Goal: Transaction & Acquisition: Book appointment/travel/reservation

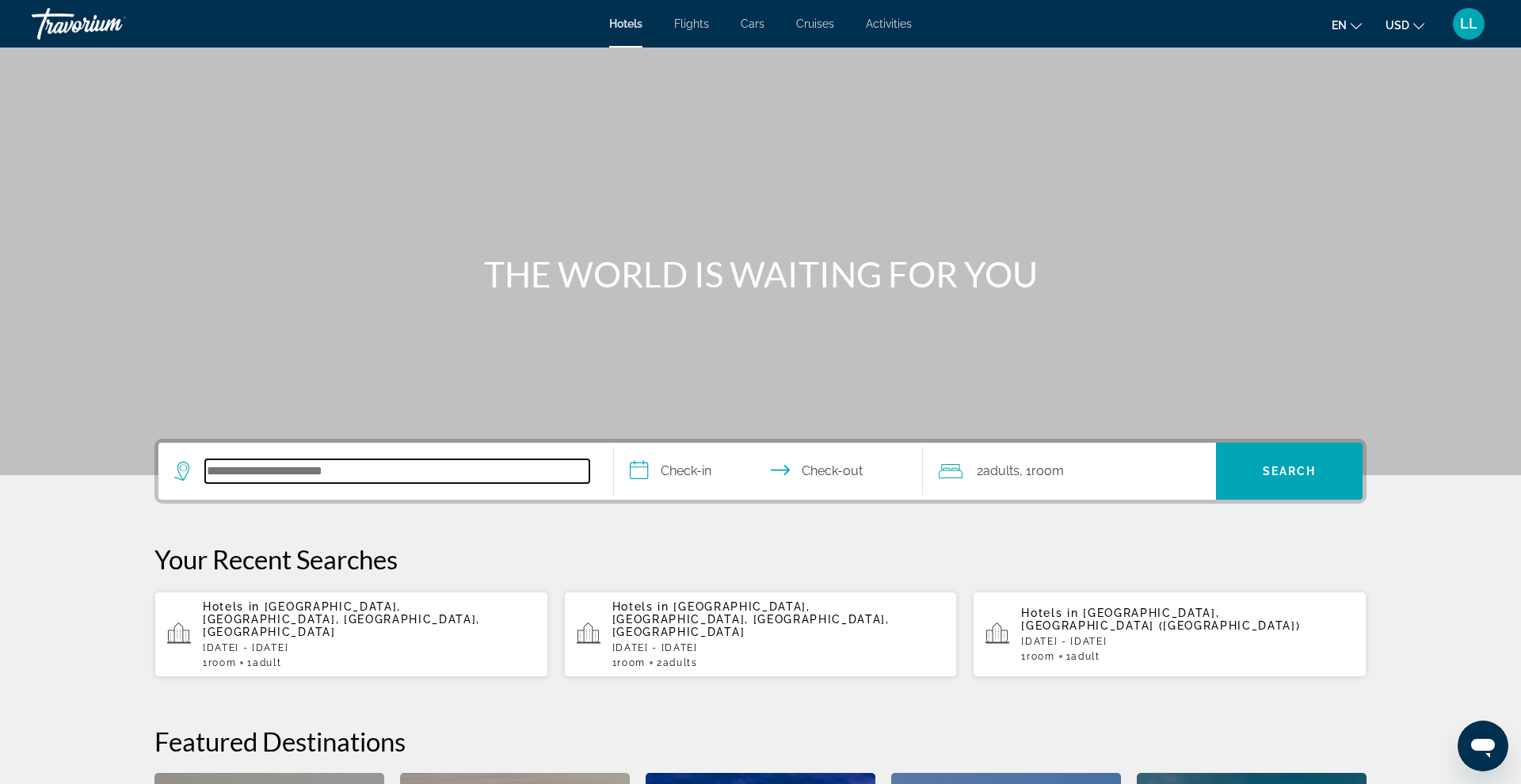
click at [386, 480] on input "Search hotel destination" at bounding box center [397, 471] width 384 height 24
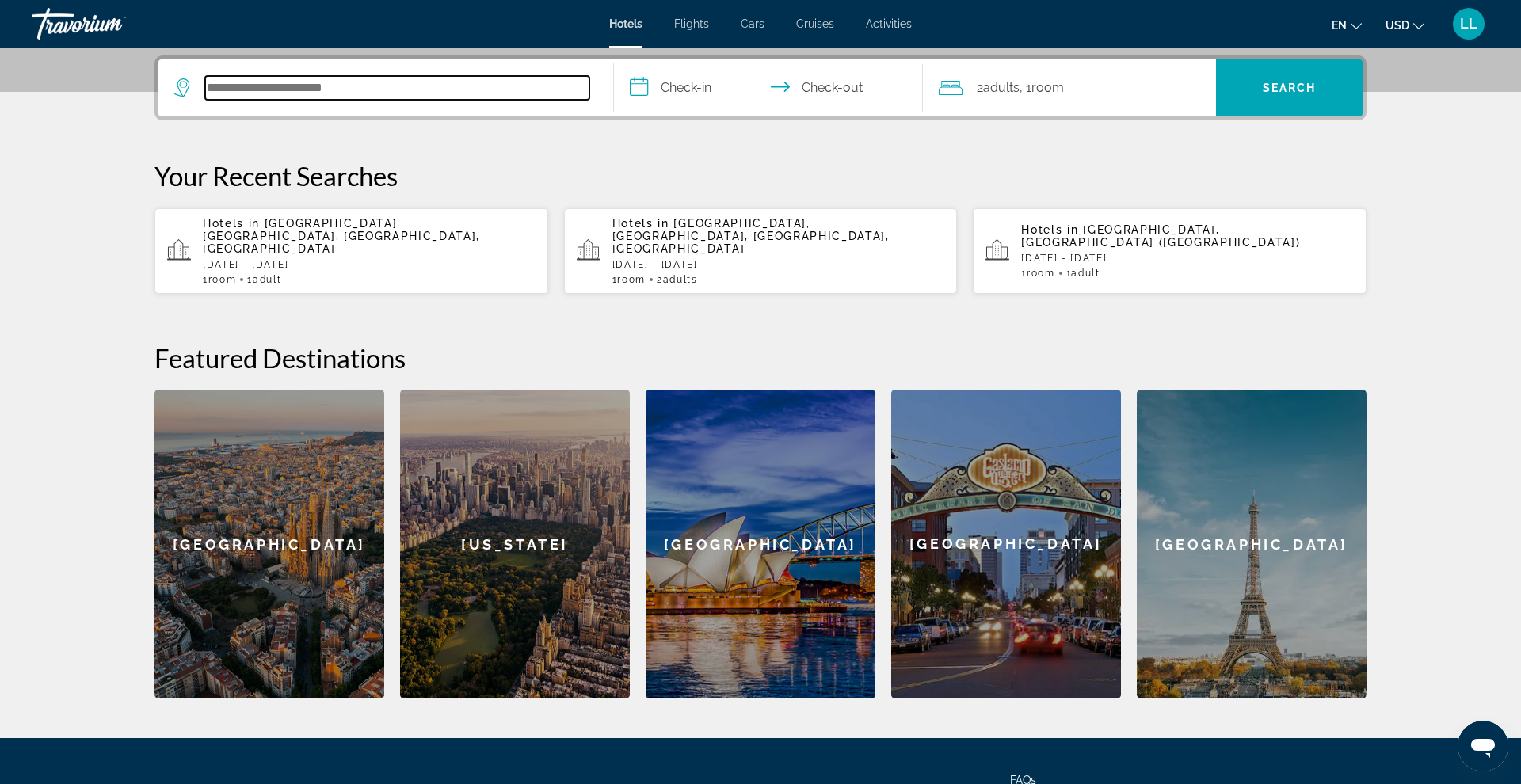
scroll to position [387, 0]
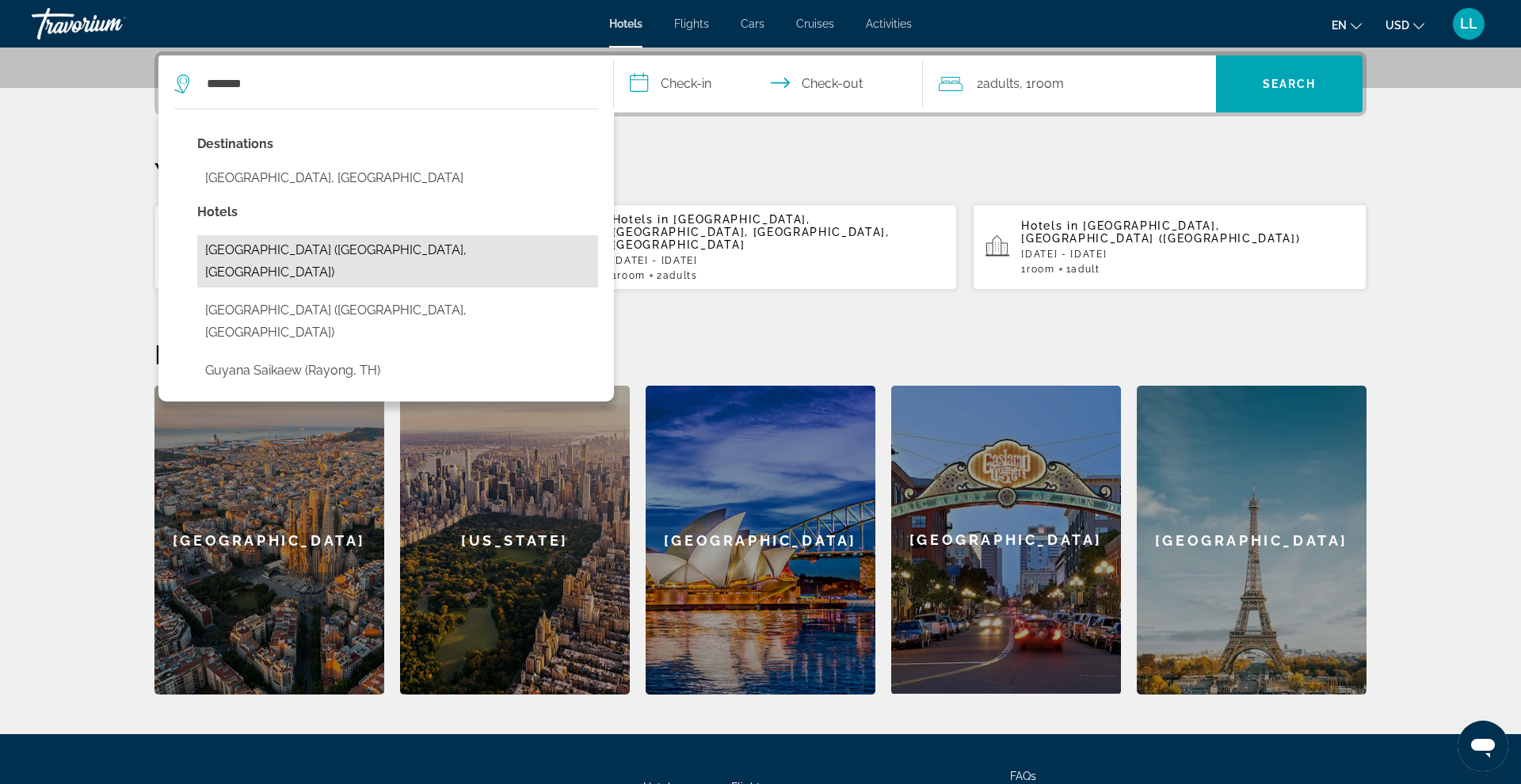
click at [349, 256] on button "[GEOGRAPHIC_DATA] ([GEOGRAPHIC_DATA], [GEOGRAPHIC_DATA])" at bounding box center [397, 261] width 401 height 53
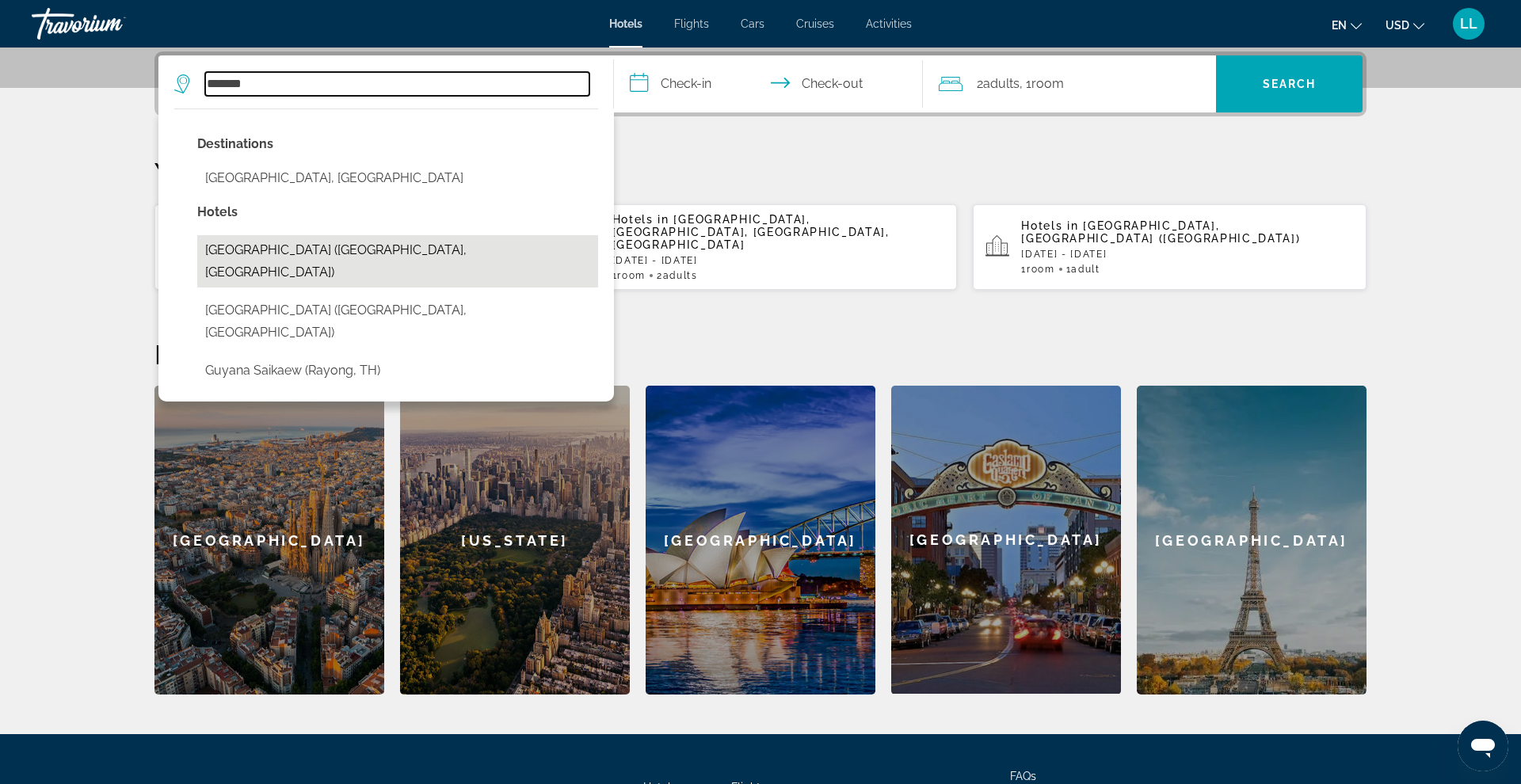
type input "**********"
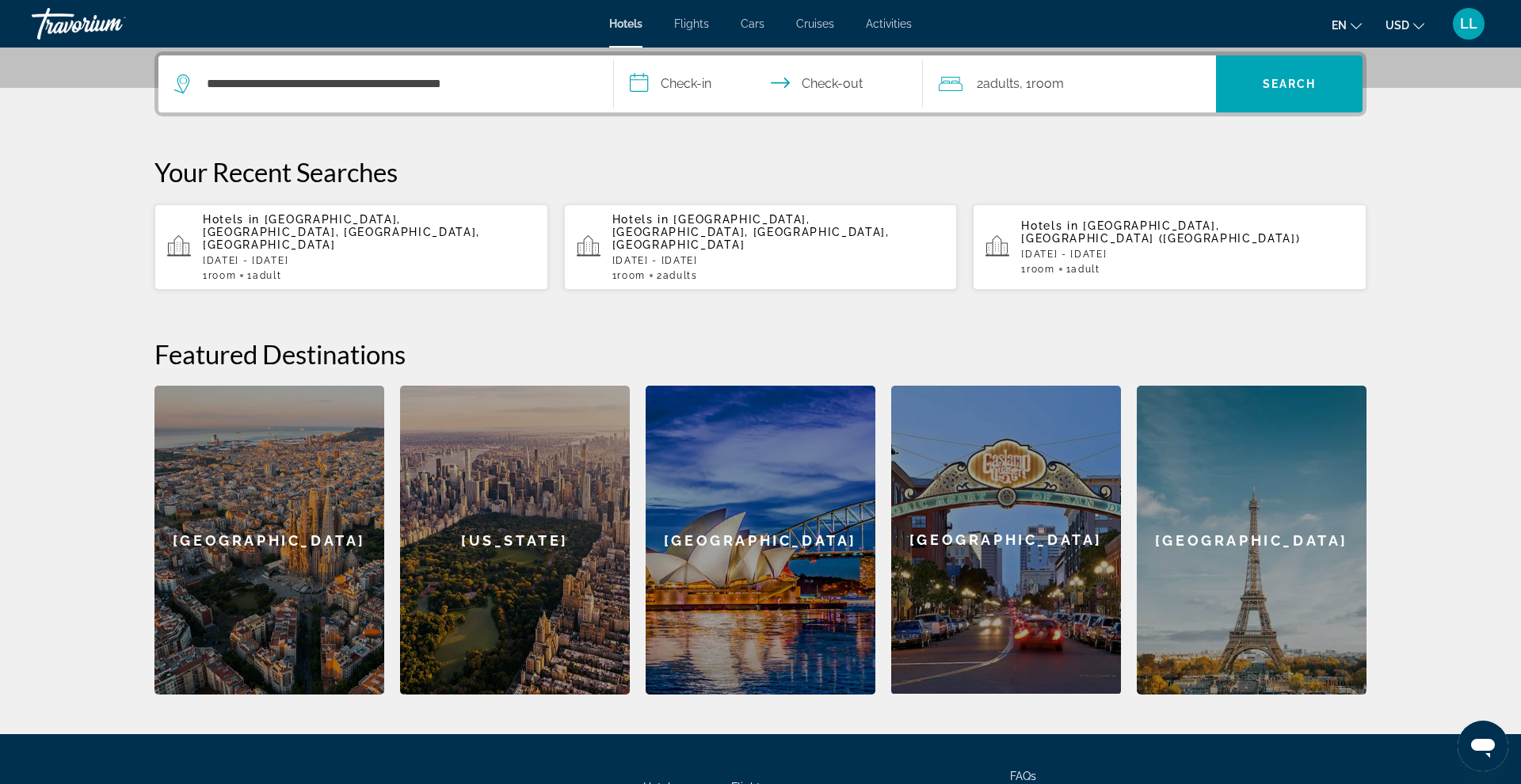
click at [647, 89] on input "**********" at bounding box center [771, 86] width 315 height 62
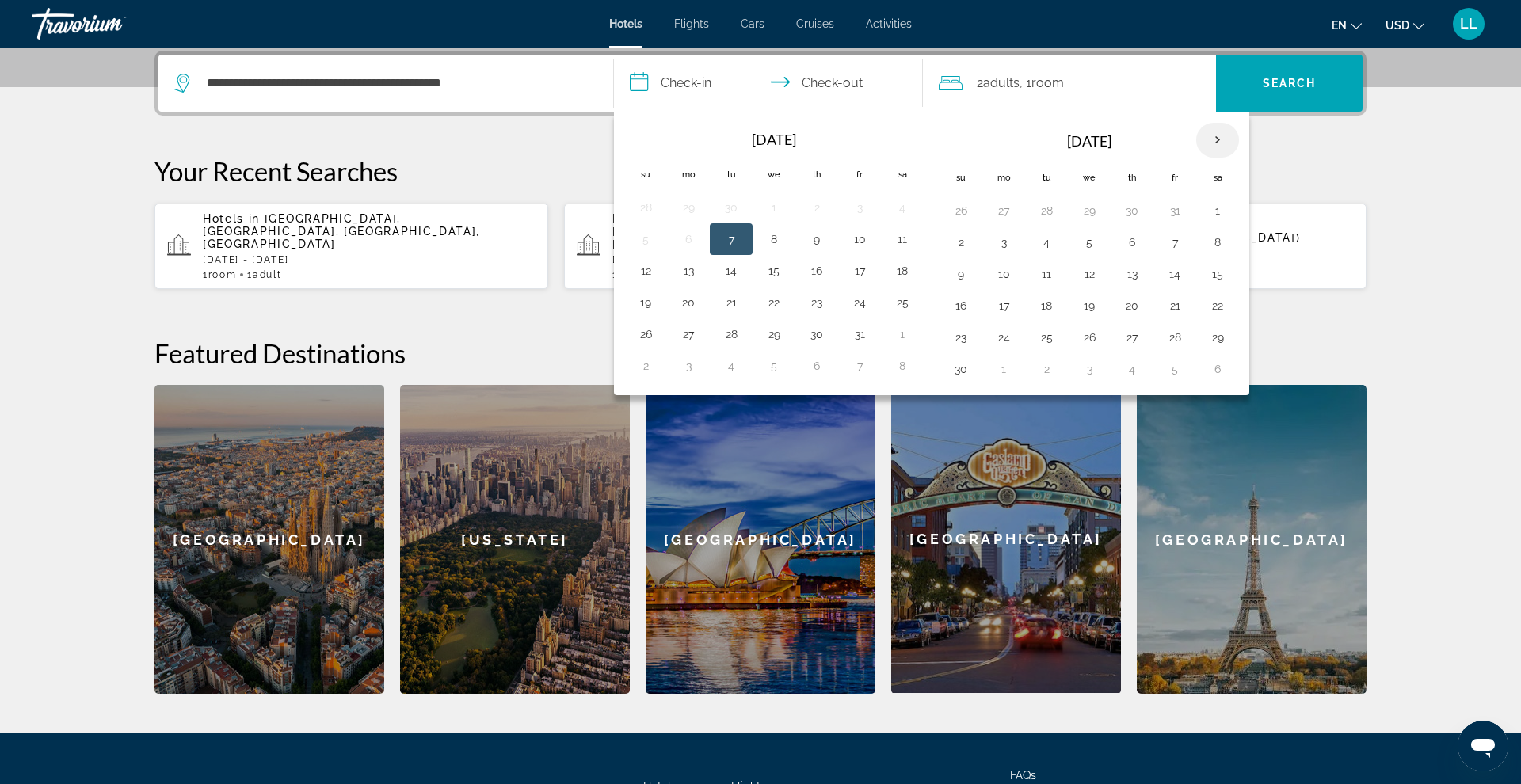
click at [1223, 143] on th "Next month" at bounding box center [1217, 140] width 42 height 35
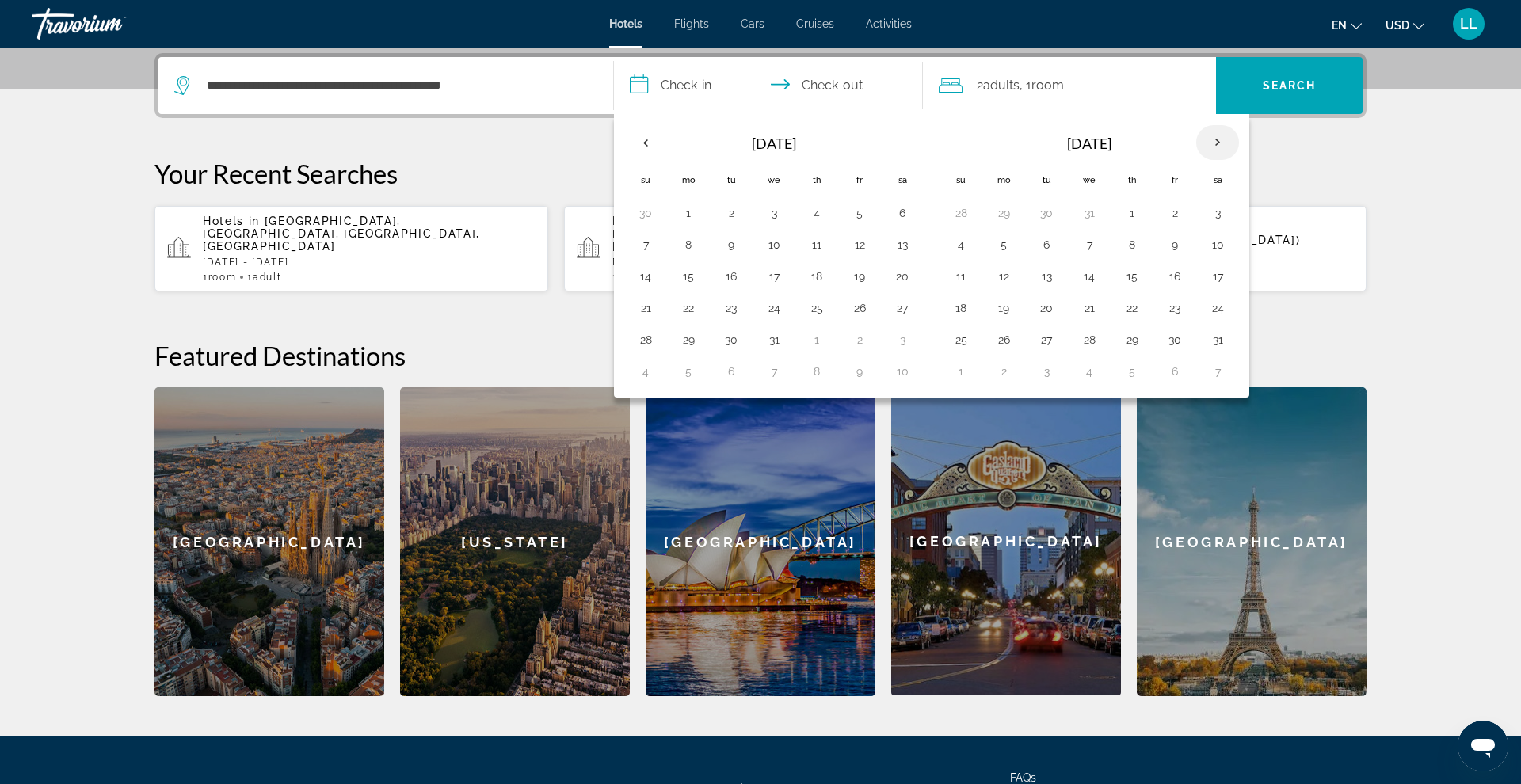
click at [1223, 143] on th "Next month" at bounding box center [1217, 142] width 42 height 35
click at [1217, 220] on button "31" at bounding box center [1218, 213] width 25 height 22
click at [1219, 249] on button "7" at bounding box center [1218, 244] width 25 height 22
type input "**********"
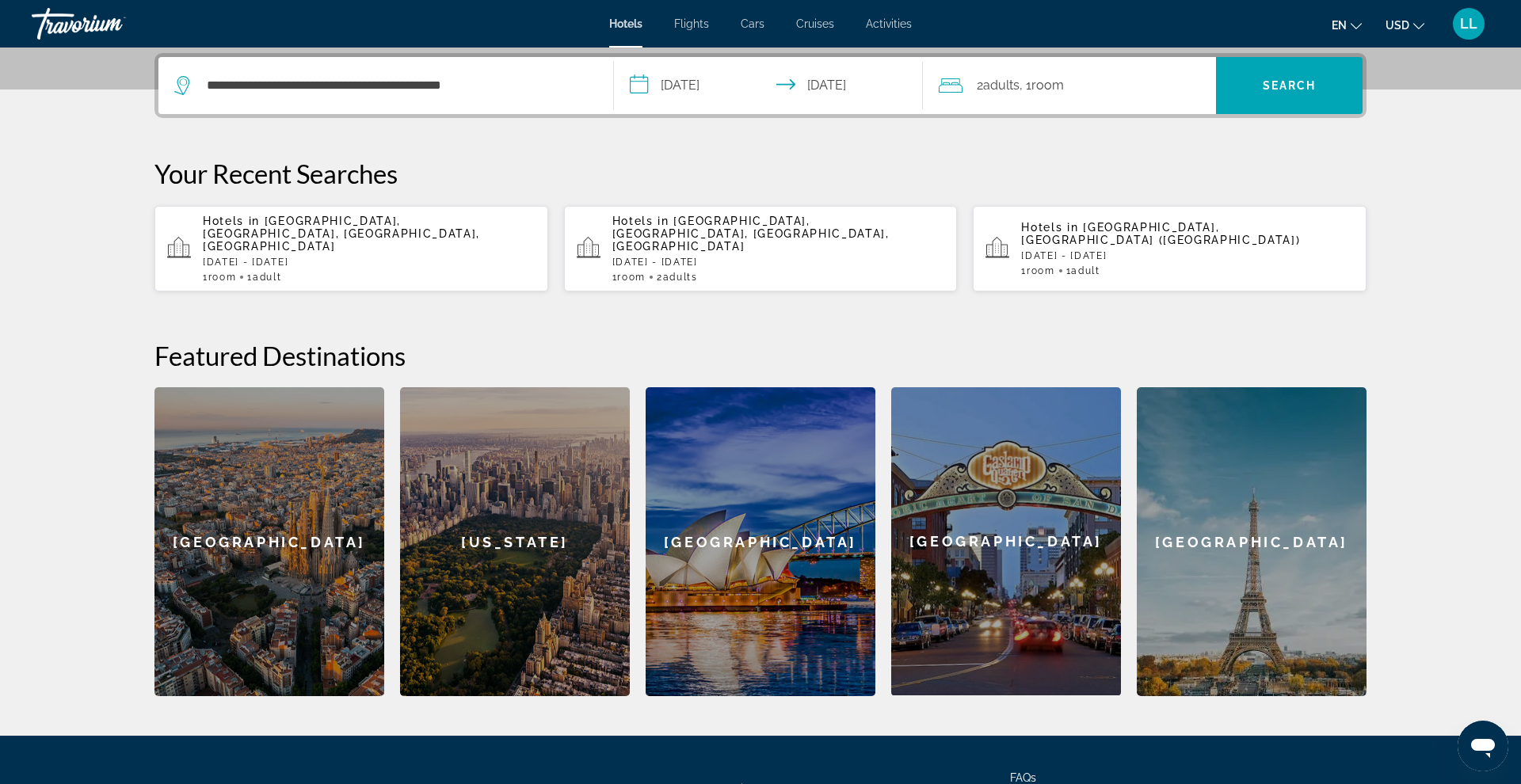
scroll to position [386, 1]
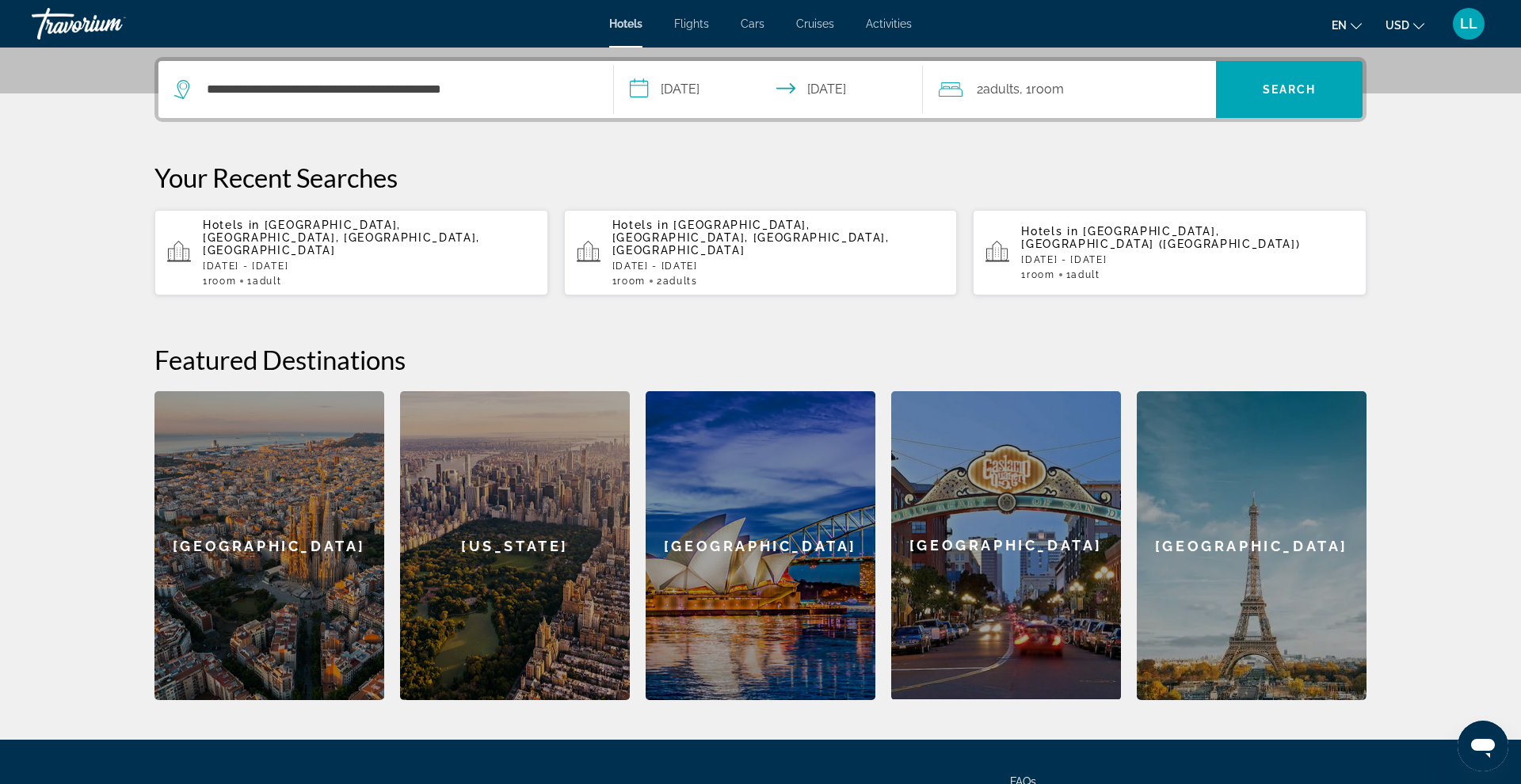
click at [1046, 89] on span "Room" at bounding box center [1047, 89] width 32 height 15
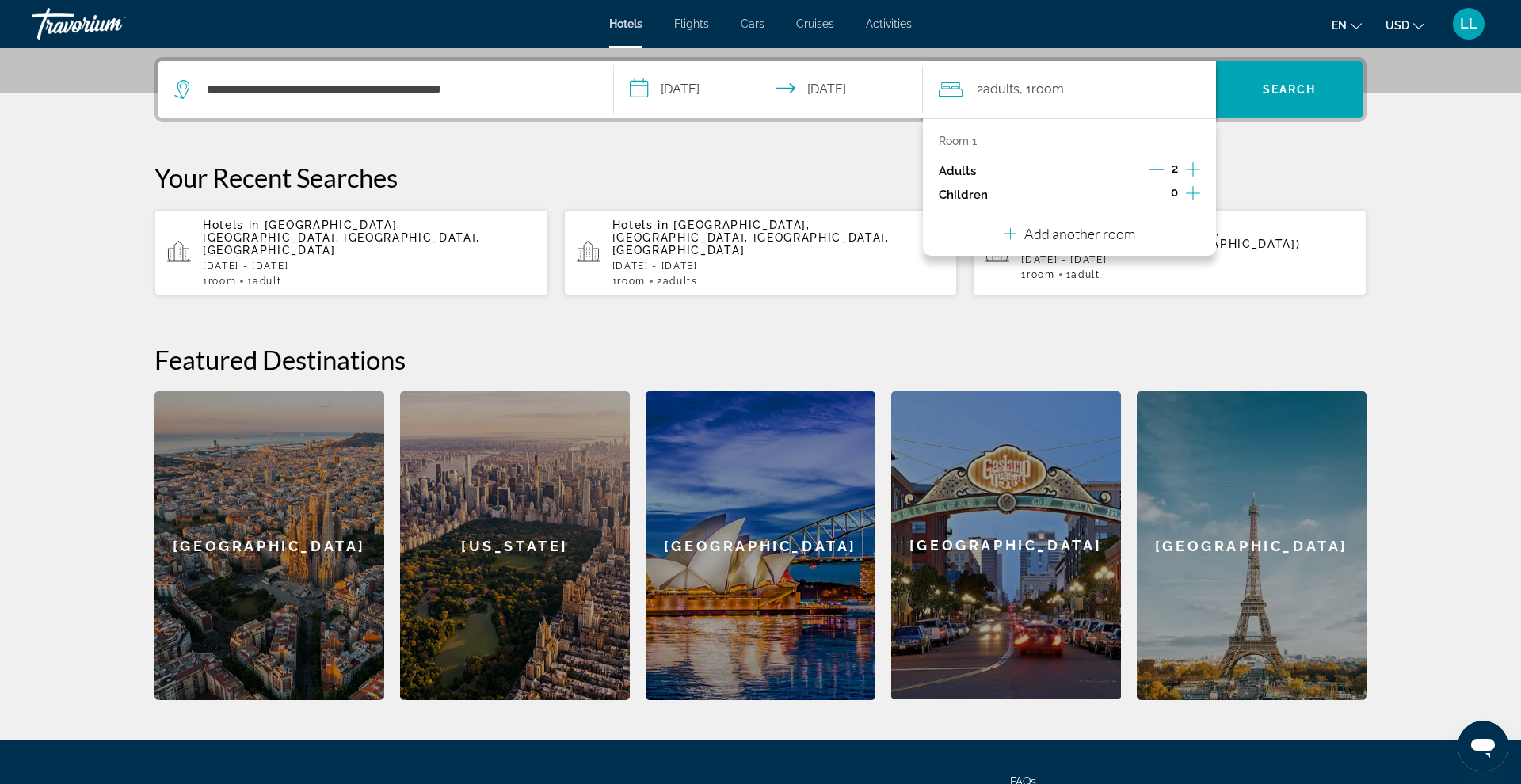
scroll to position [387, 0]
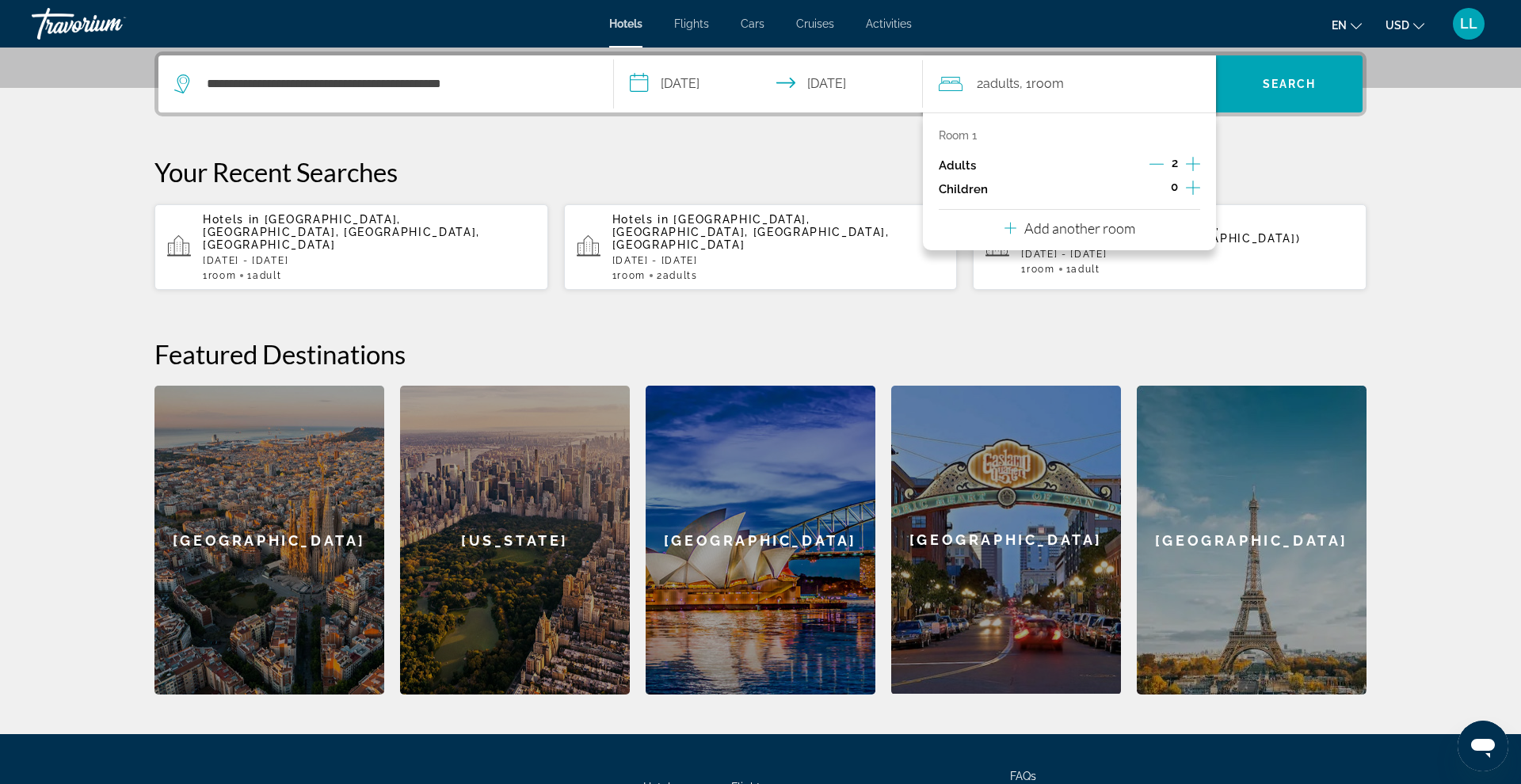
click at [1158, 160] on icon "Decrement adults" at bounding box center [1156, 164] width 14 height 14
click at [1288, 91] on span "Search" at bounding box center [1289, 84] width 147 height 38
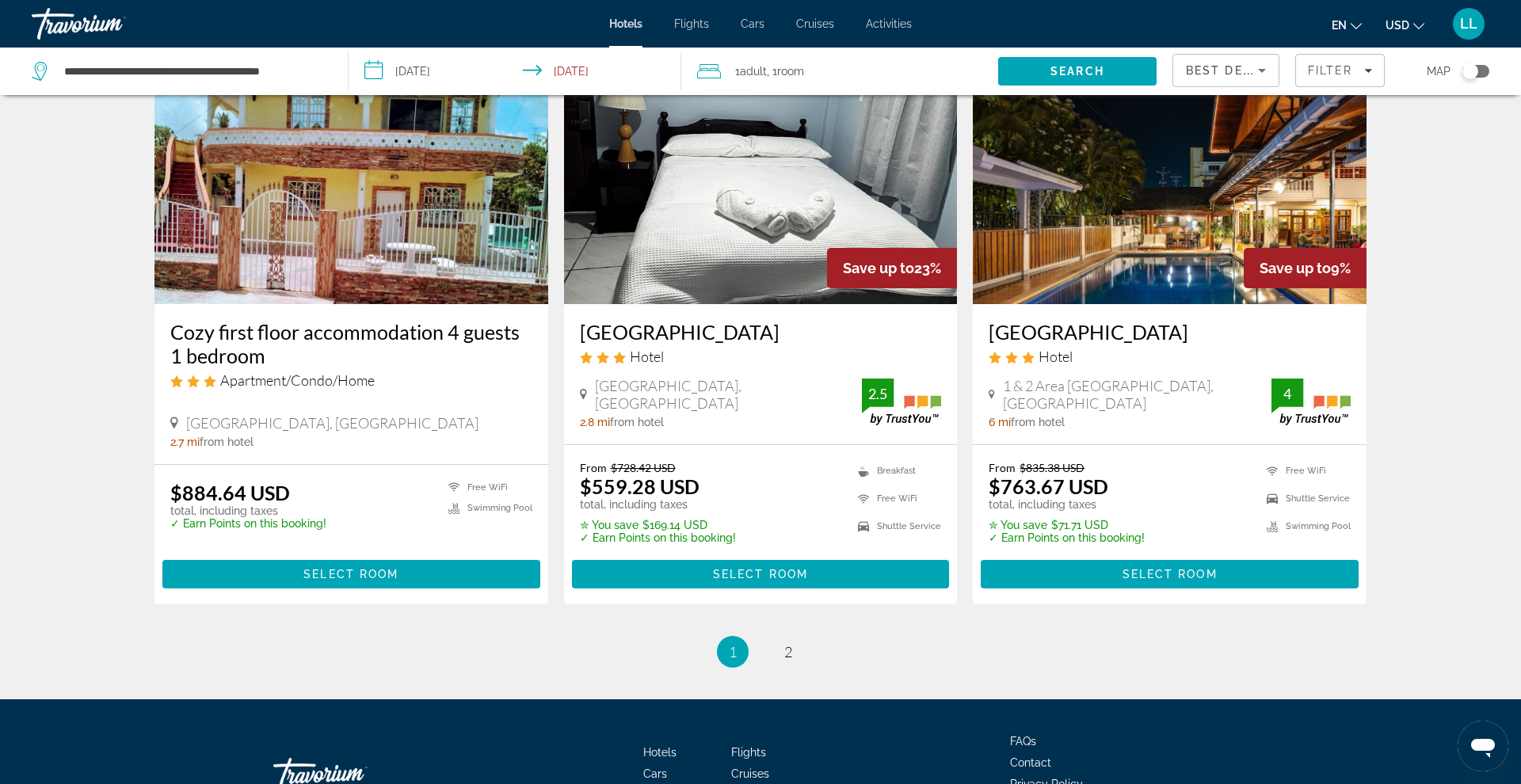
scroll to position [1880, 0]
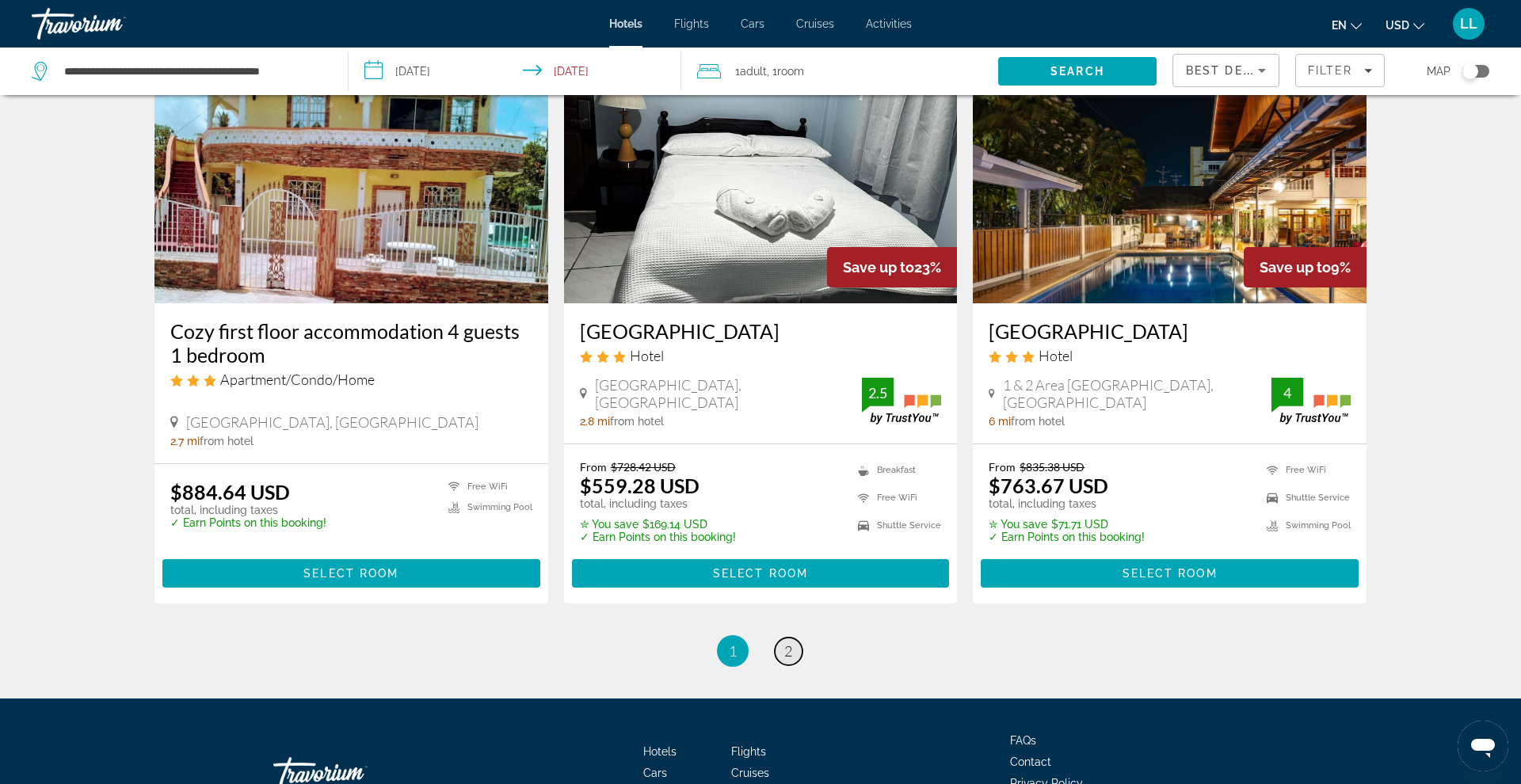
click at [787, 642] on span "2" at bounding box center [788, 651] width 8 height 18
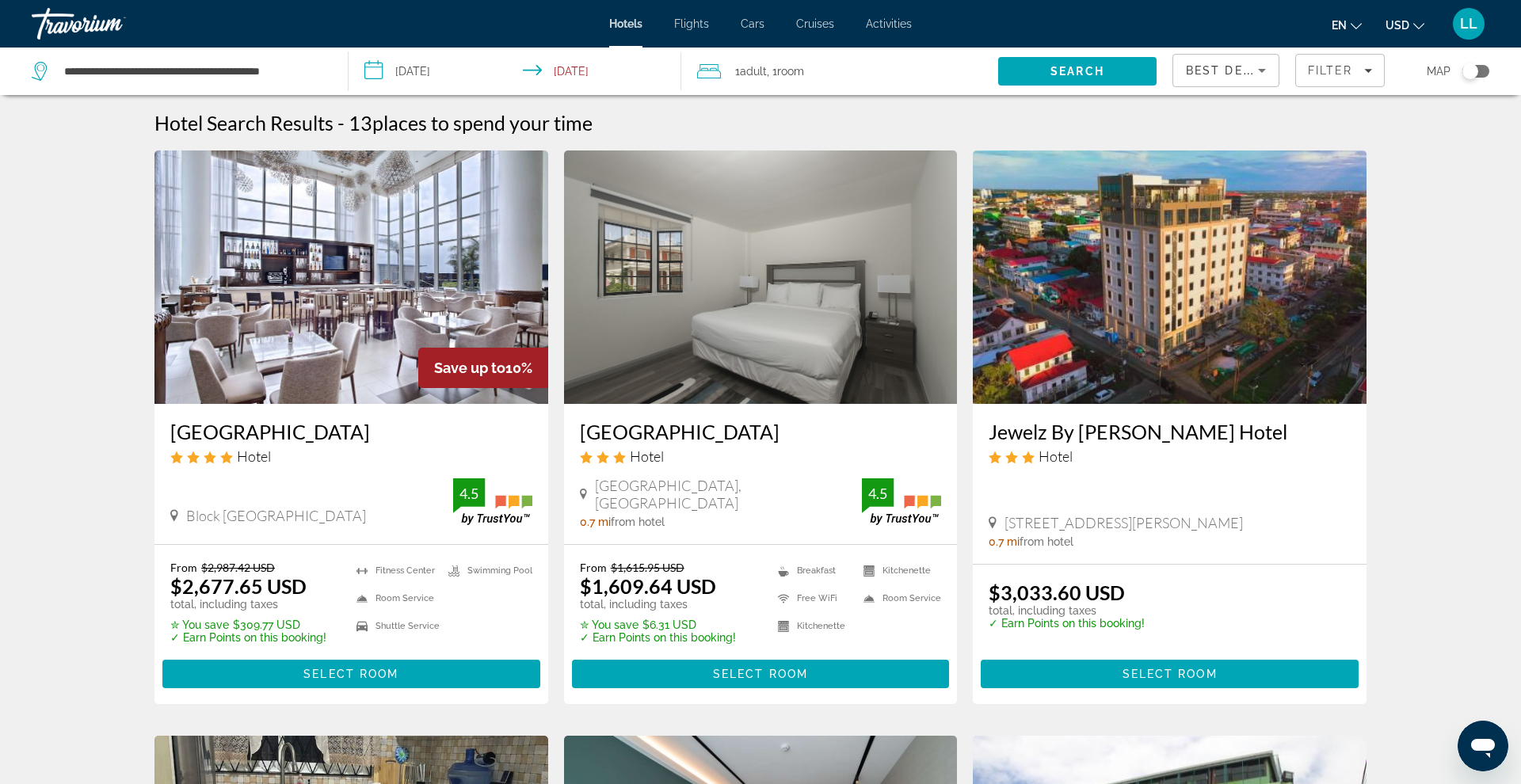
click at [374, 310] on img "Main content" at bounding box center [351, 277] width 394 height 254
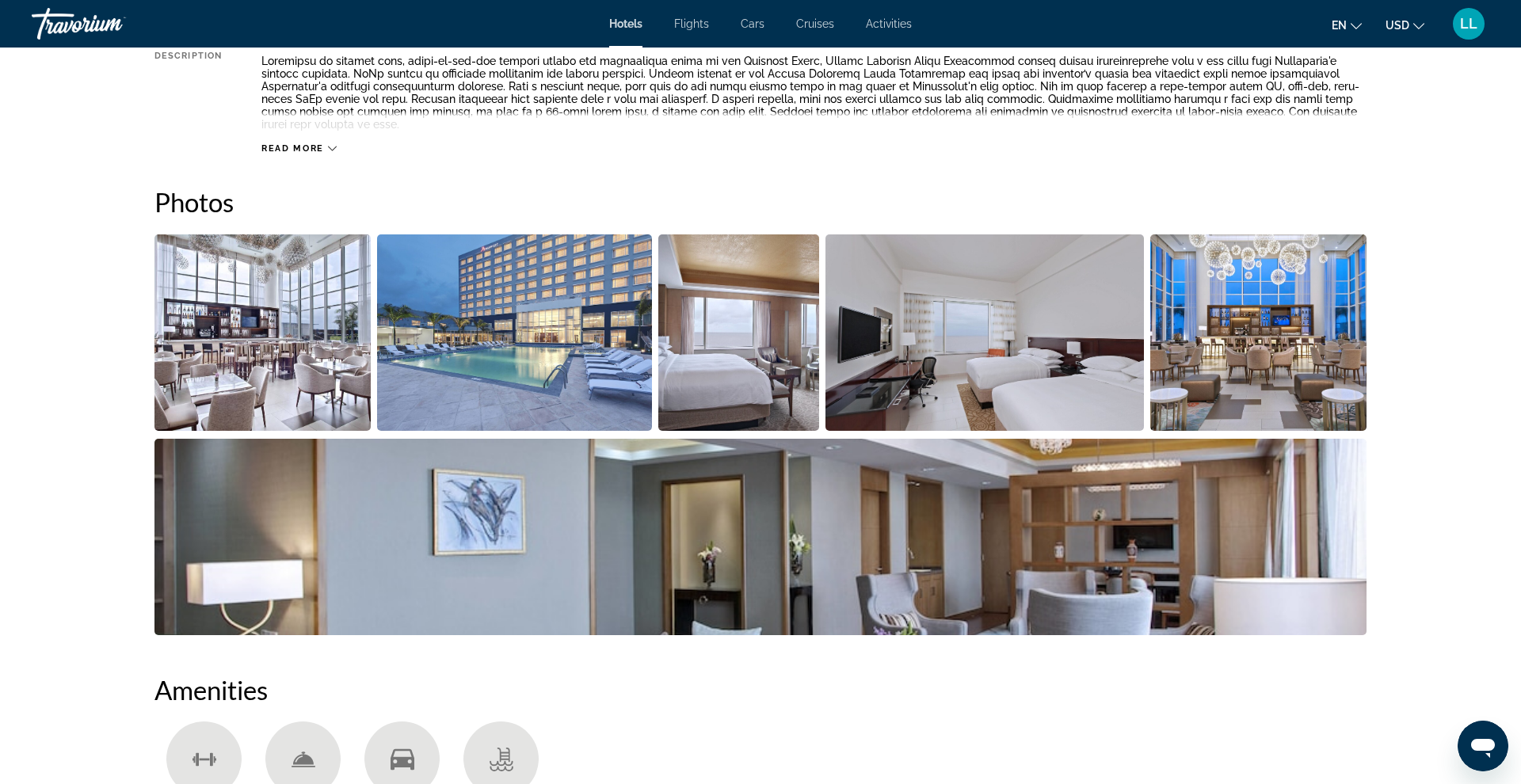
scroll to position [648, 0]
click at [934, 355] on img "Open full-screen image slider" at bounding box center [985, 331] width 319 height 196
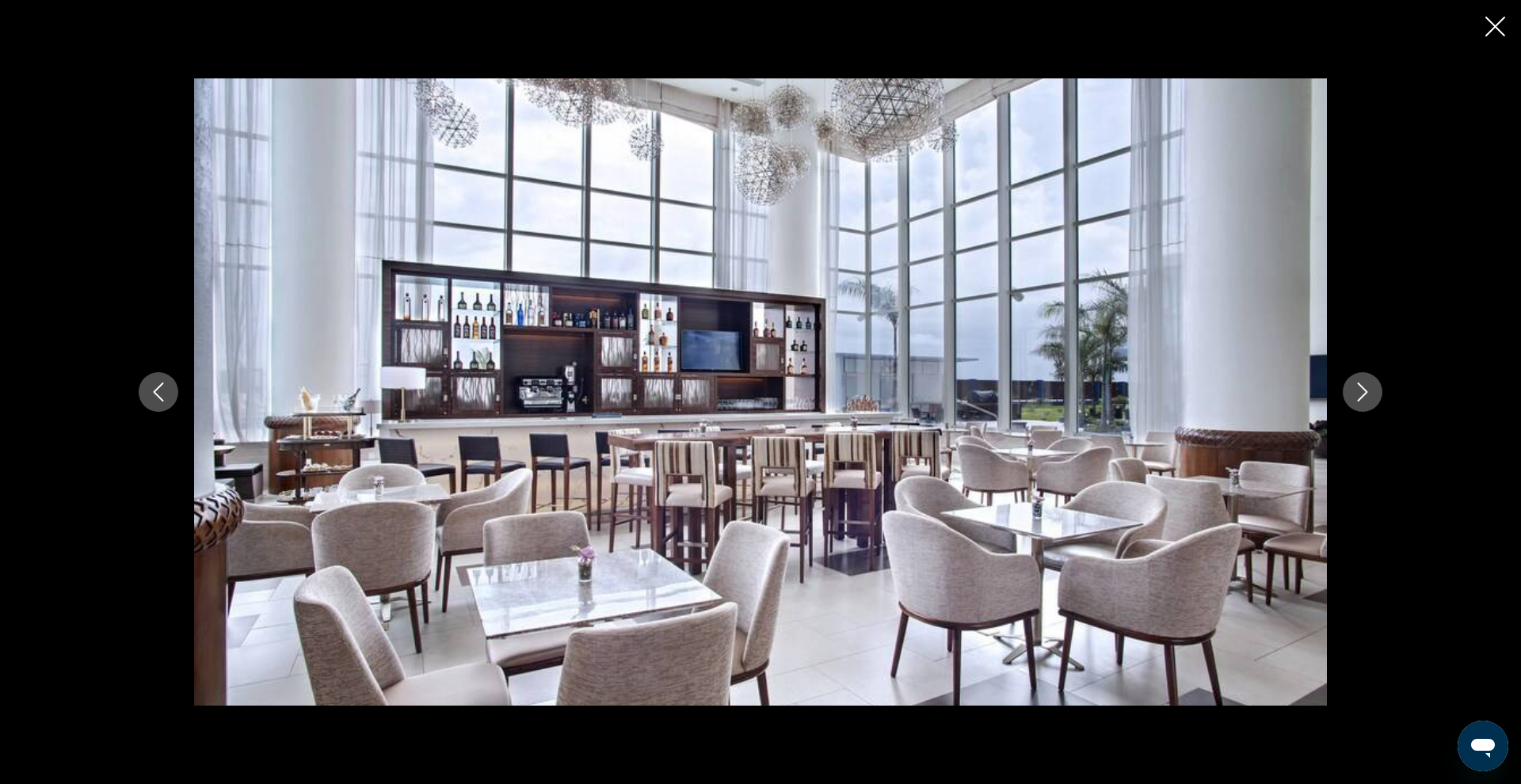
scroll to position [648, 1]
click at [1372, 398] on icon "Next image" at bounding box center [1362, 392] width 19 height 19
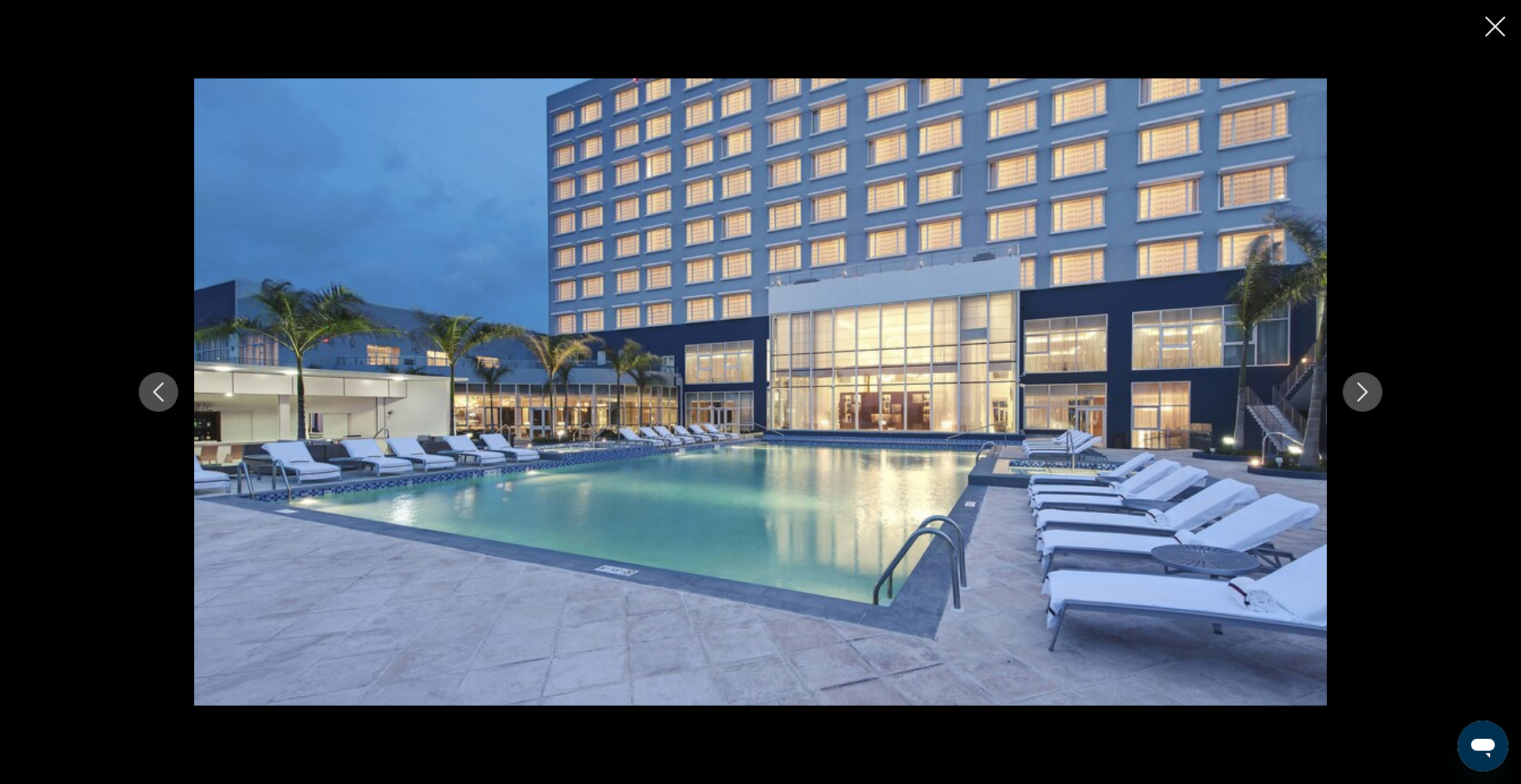
scroll to position [648, 0]
click at [1372, 398] on icon "Next image" at bounding box center [1362, 392] width 19 height 19
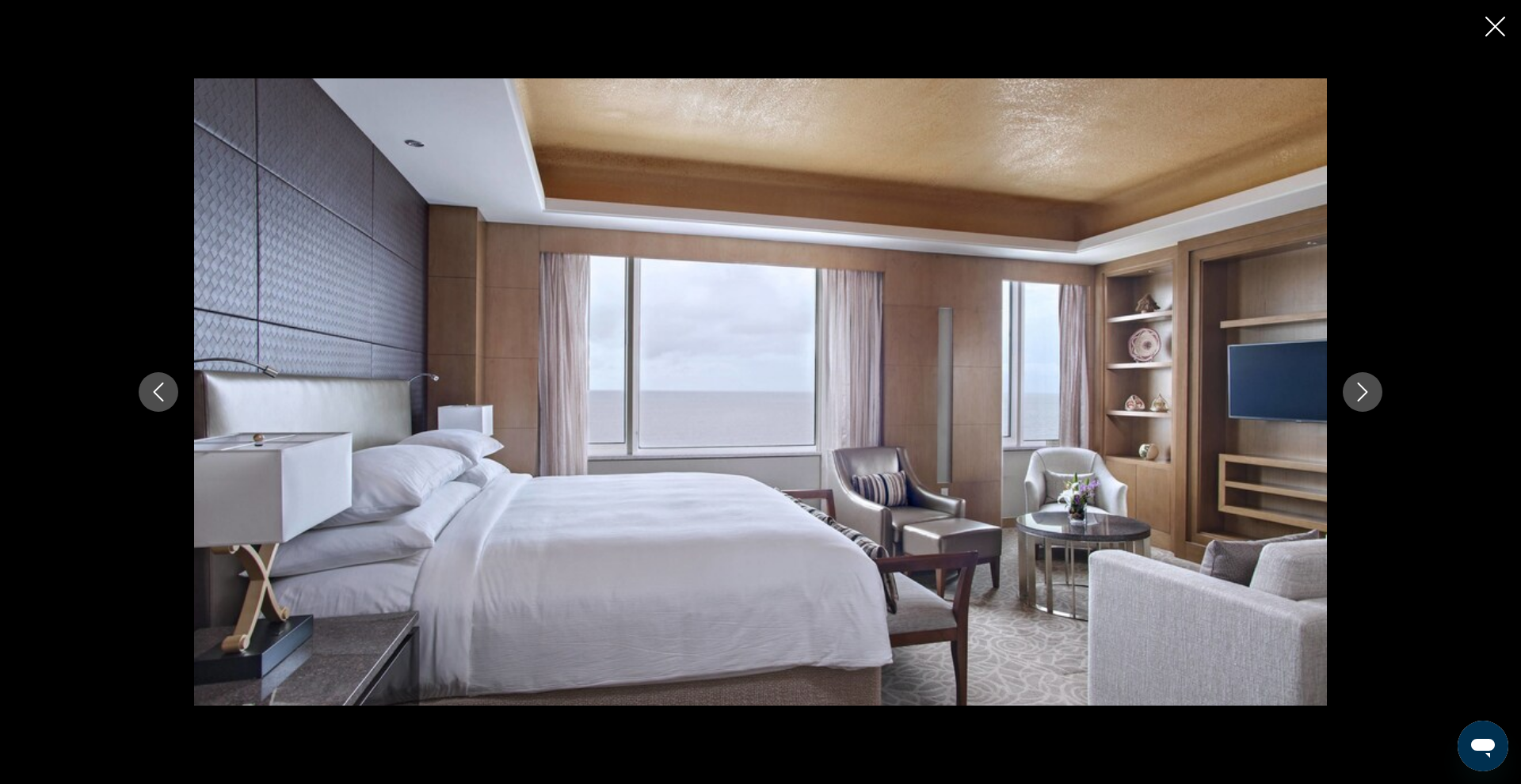
click at [1372, 398] on icon "Next image" at bounding box center [1362, 392] width 19 height 19
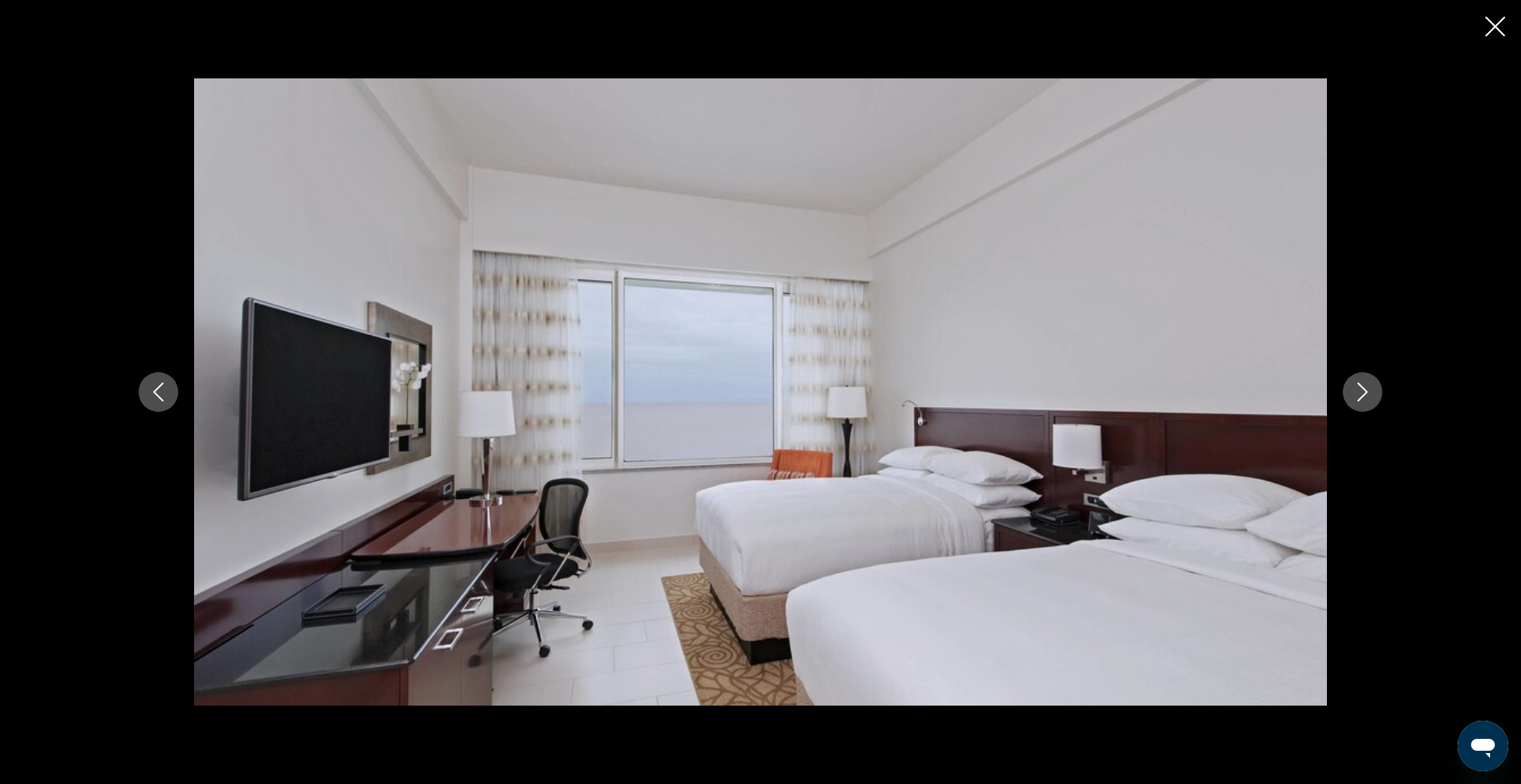
click at [1372, 398] on icon "Next image" at bounding box center [1362, 392] width 19 height 19
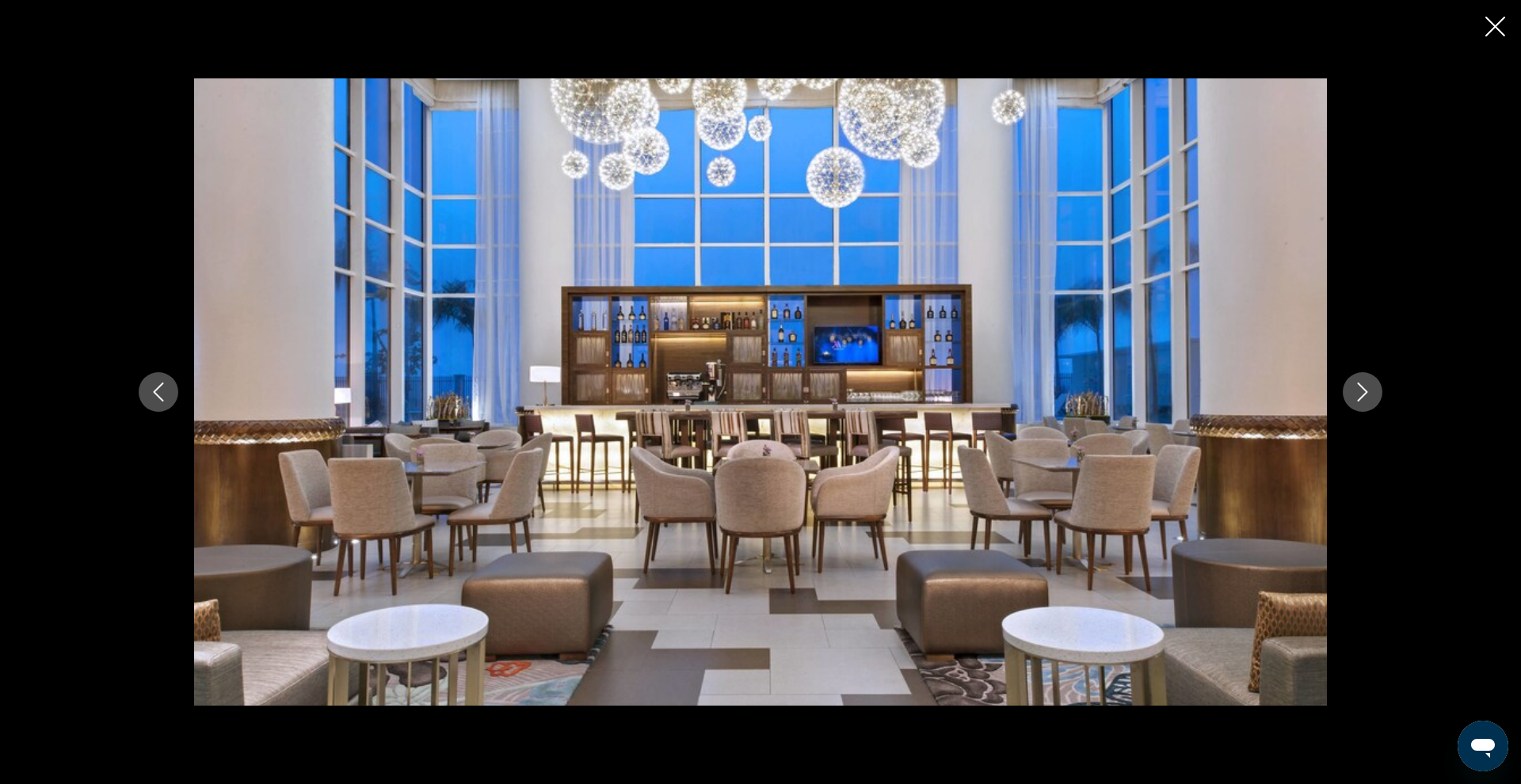
click at [1372, 398] on icon "Next image" at bounding box center [1362, 392] width 19 height 19
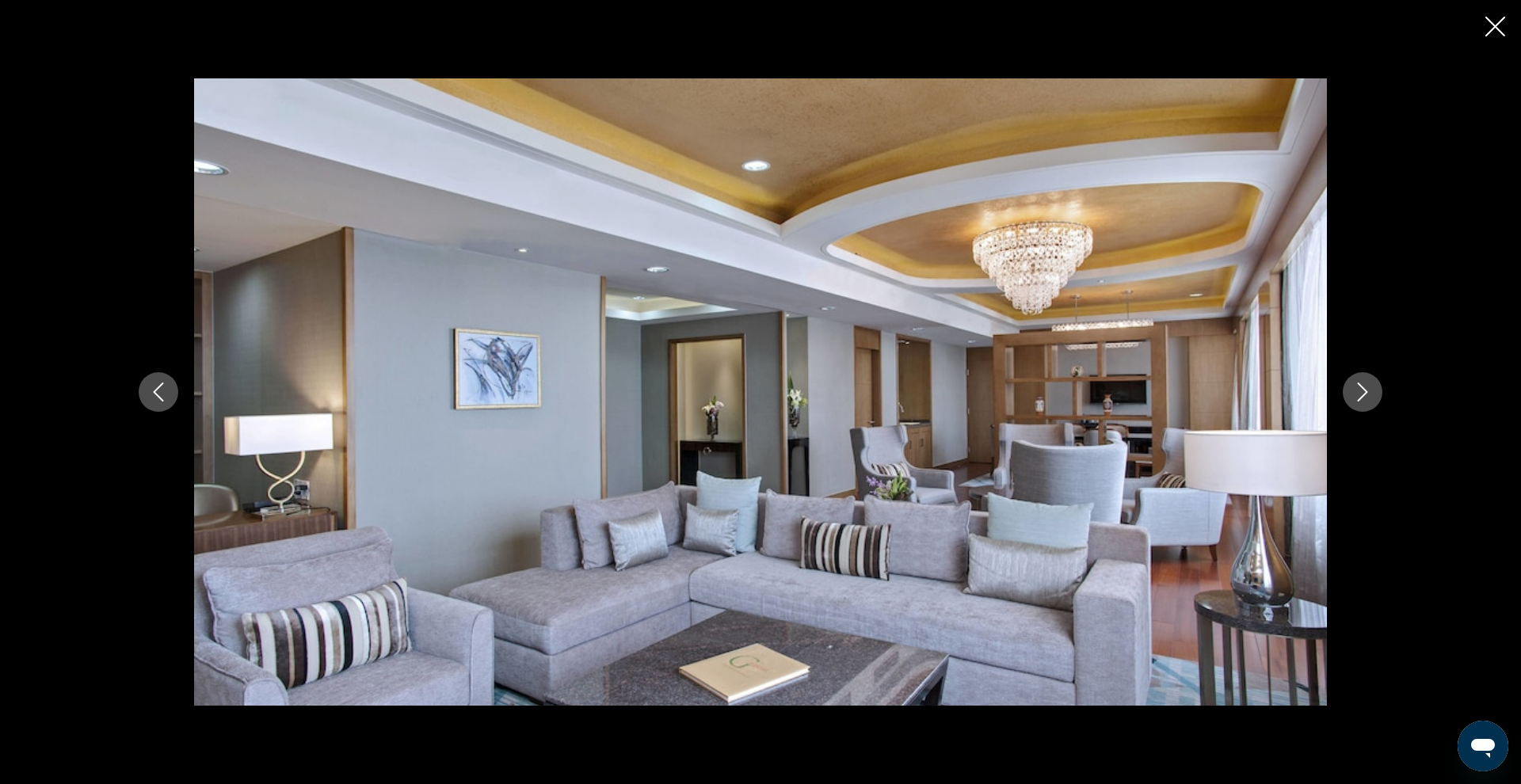
scroll to position [648, 1]
click at [1490, 41] on button "Close slideshow" at bounding box center [1495, 28] width 20 height 25
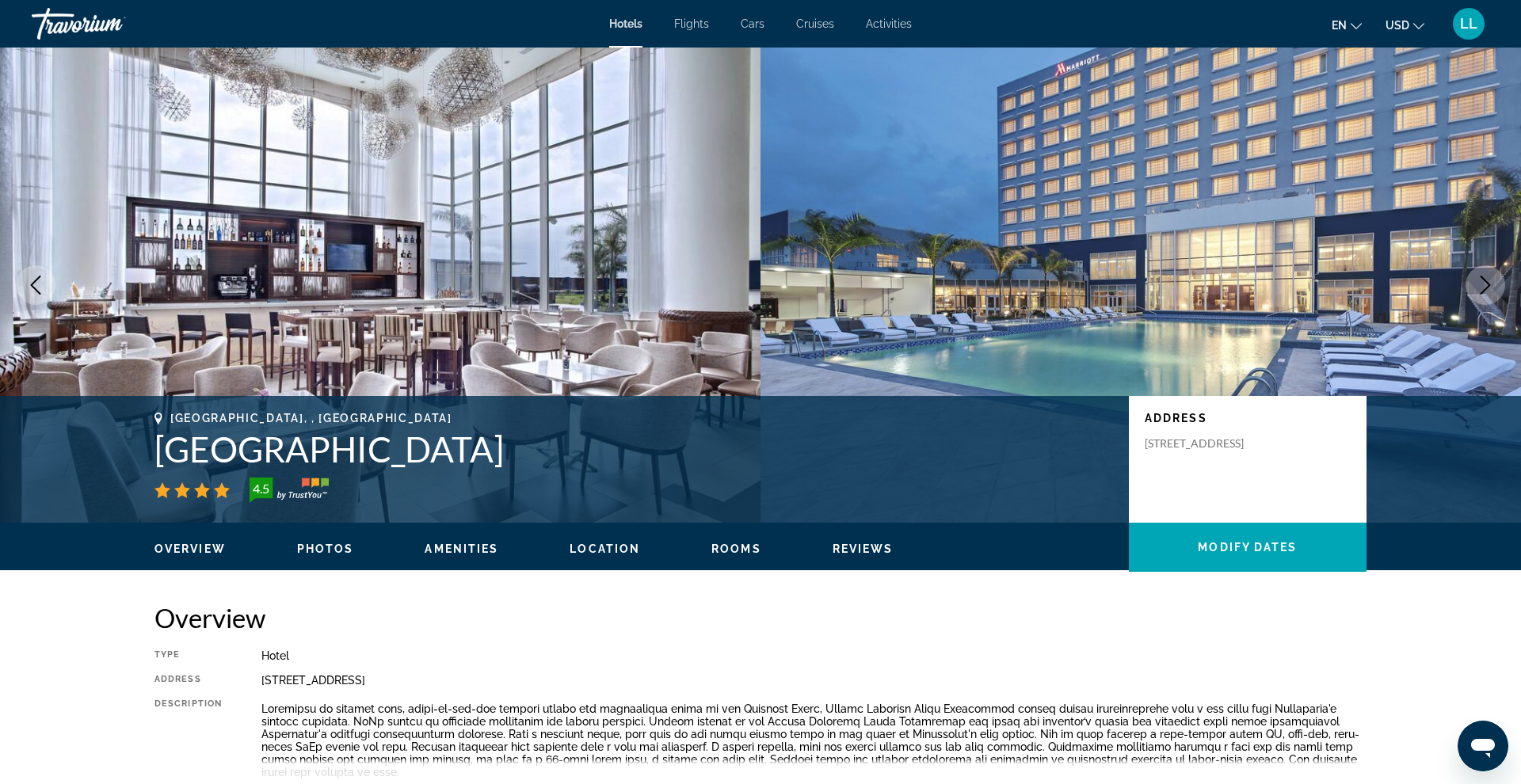
scroll to position [0, 0]
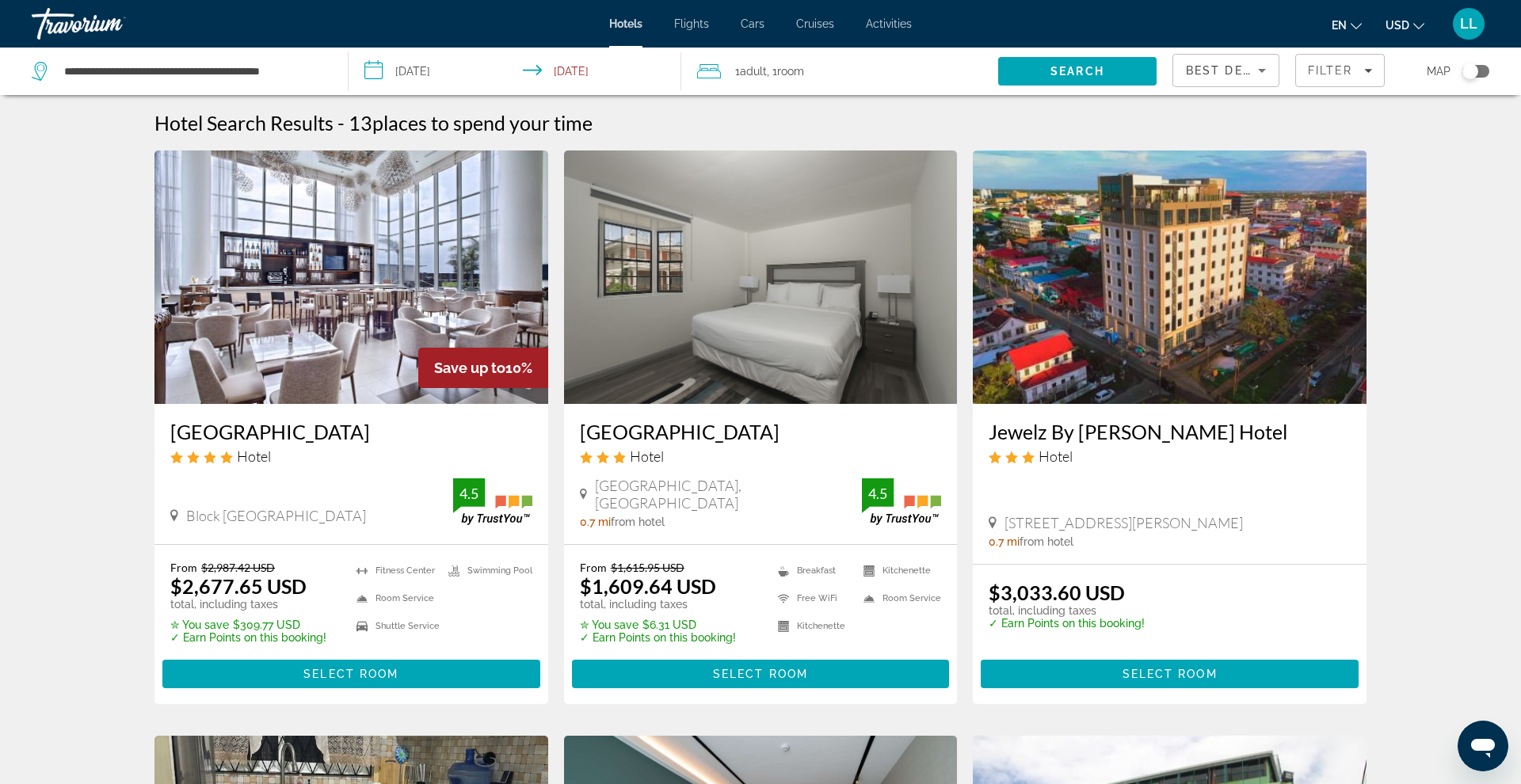
click at [1095, 366] on img "Main content" at bounding box center [1170, 277] width 394 height 254
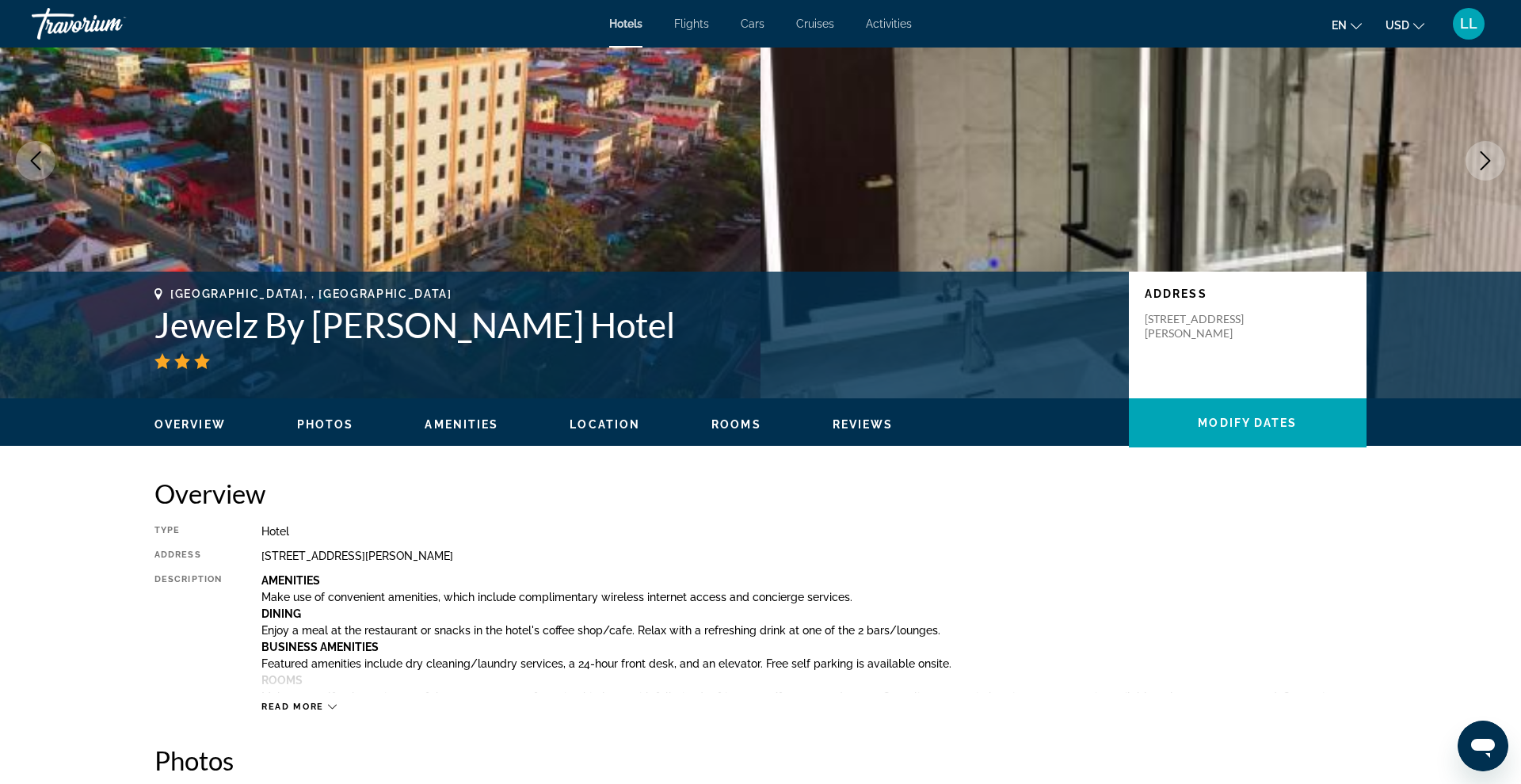
click at [759, 431] on ul "Overview Photos Amenities Location Rooms Reviews Modify Dates" at bounding box center [760, 423] width 1212 height 18
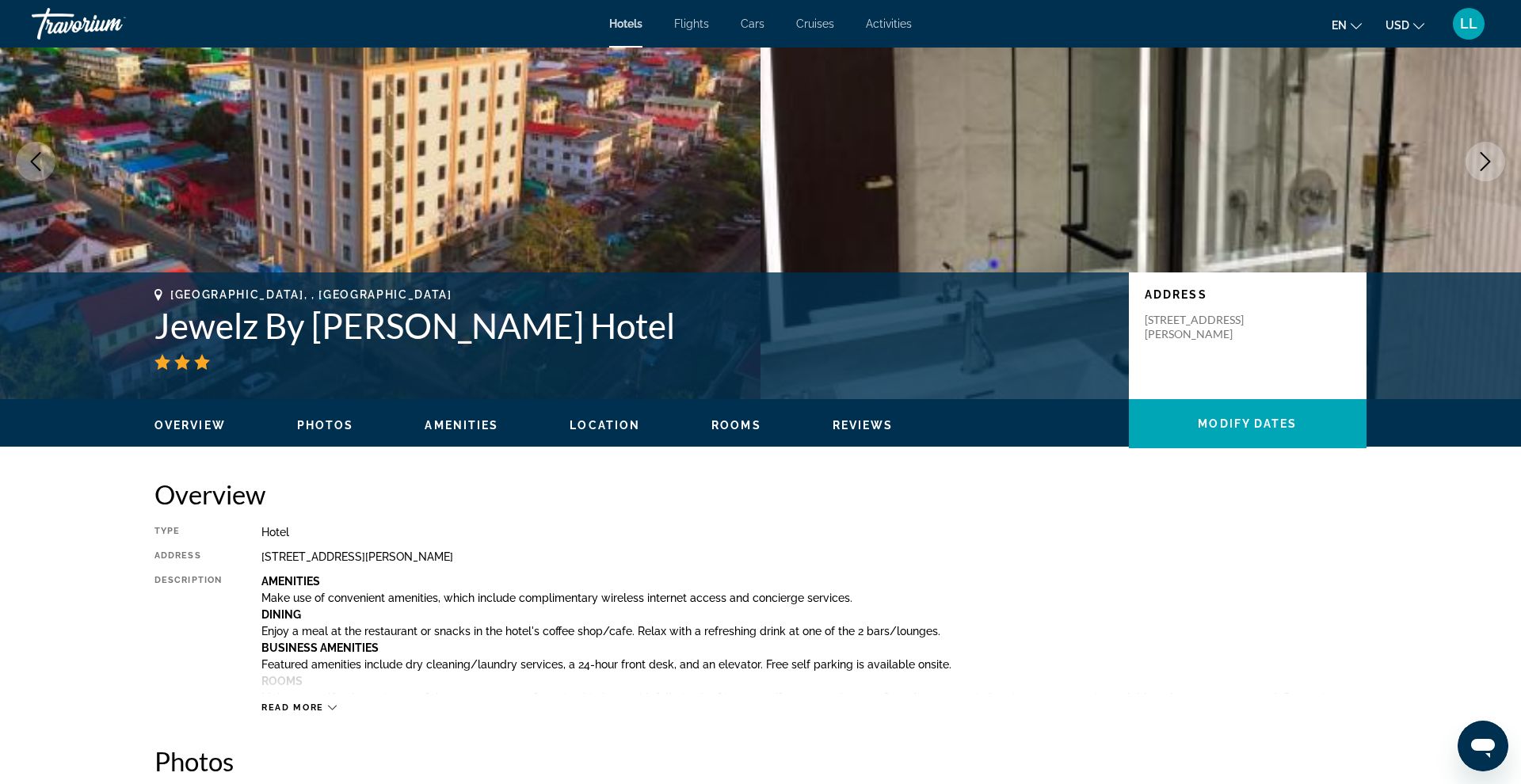
scroll to position [124, 1]
click at [743, 430] on span "Rooms" at bounding box center [736, 425] width 50 height 13
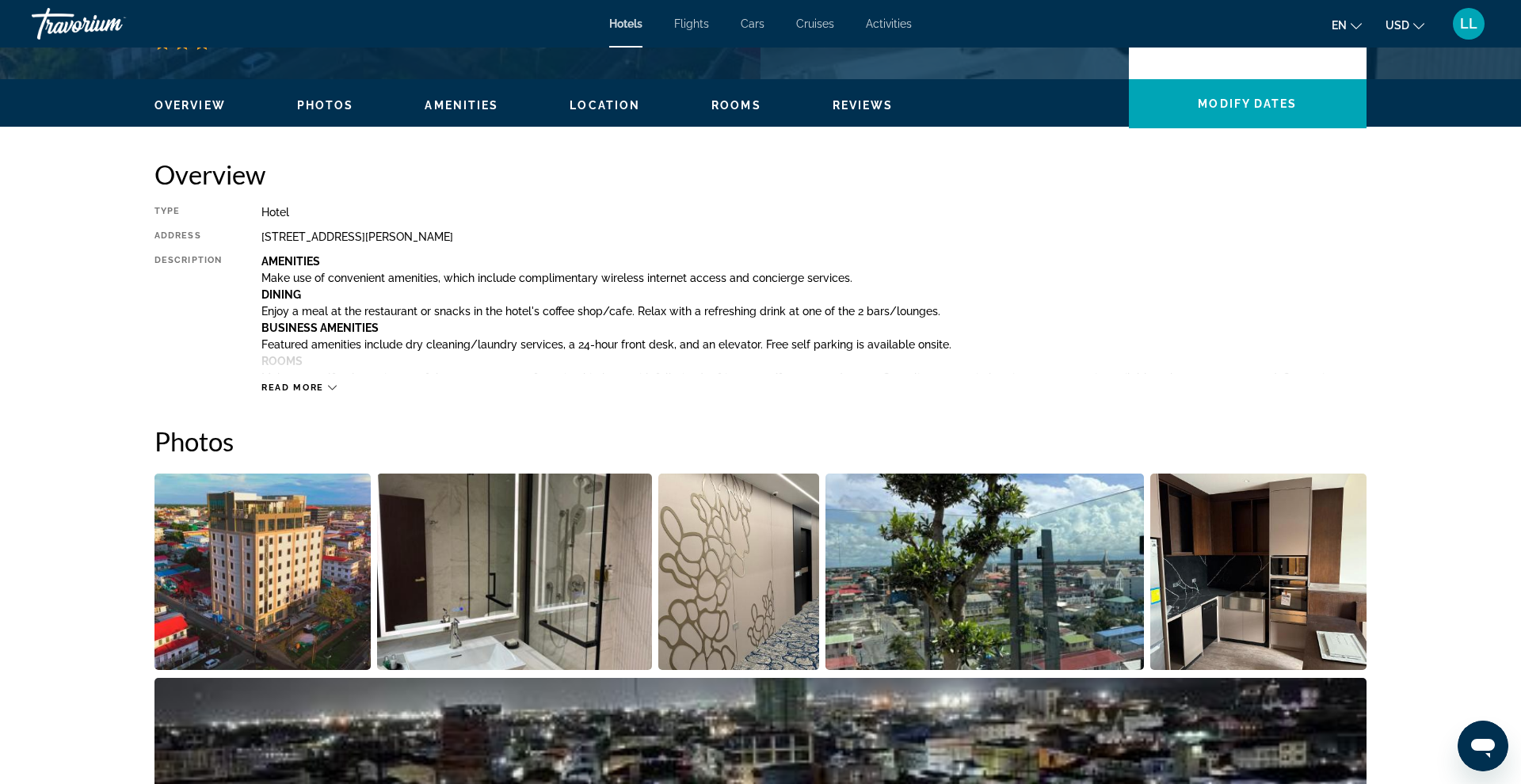
scroll to position [444, 0]
click at [497, 550] on img "Open full-screen image slider" at bounding box center [514, 571] width 276 height 196
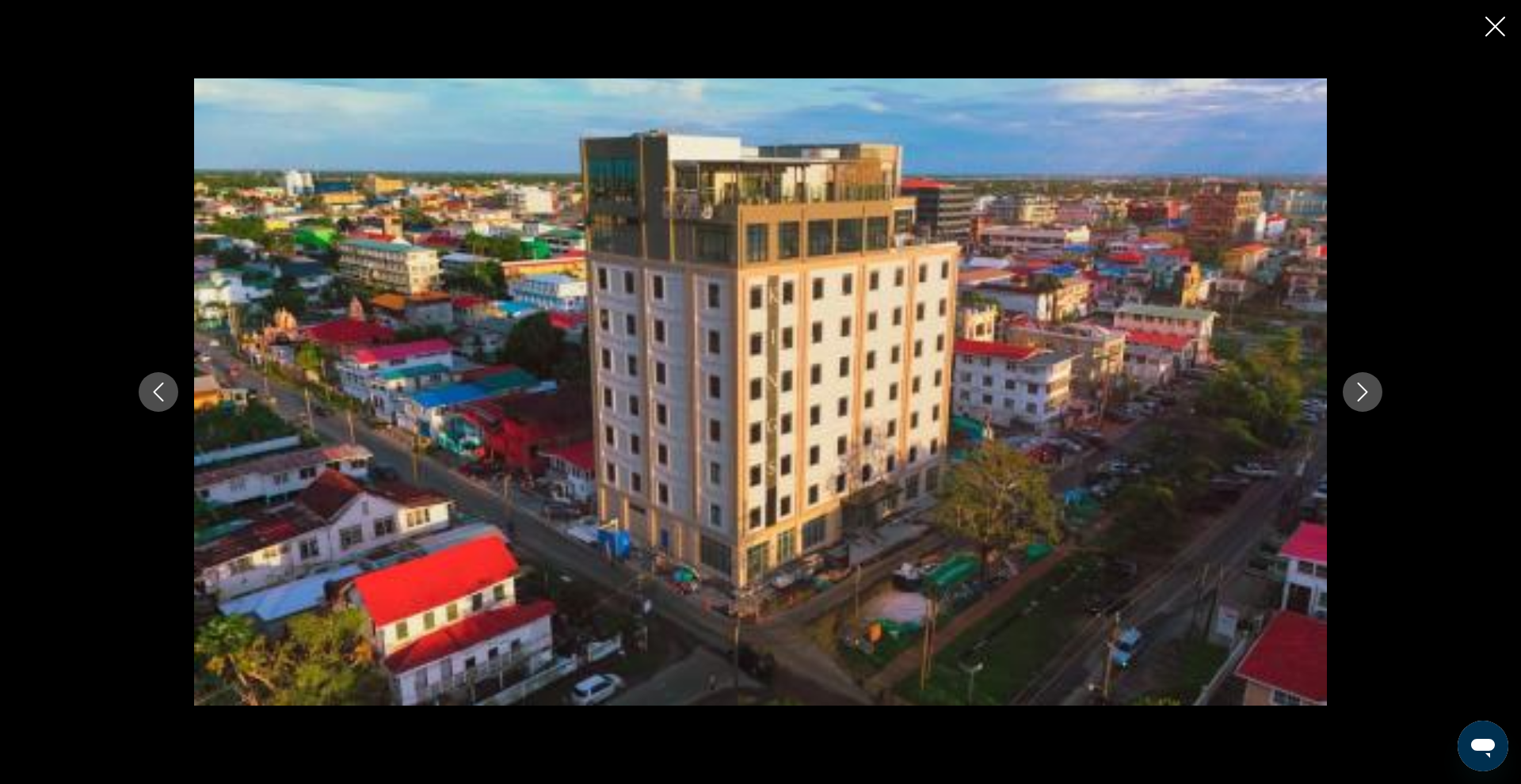
click at [1374, 399] on button "Next image" at bounding box center [1362, 392] width 40 height 40
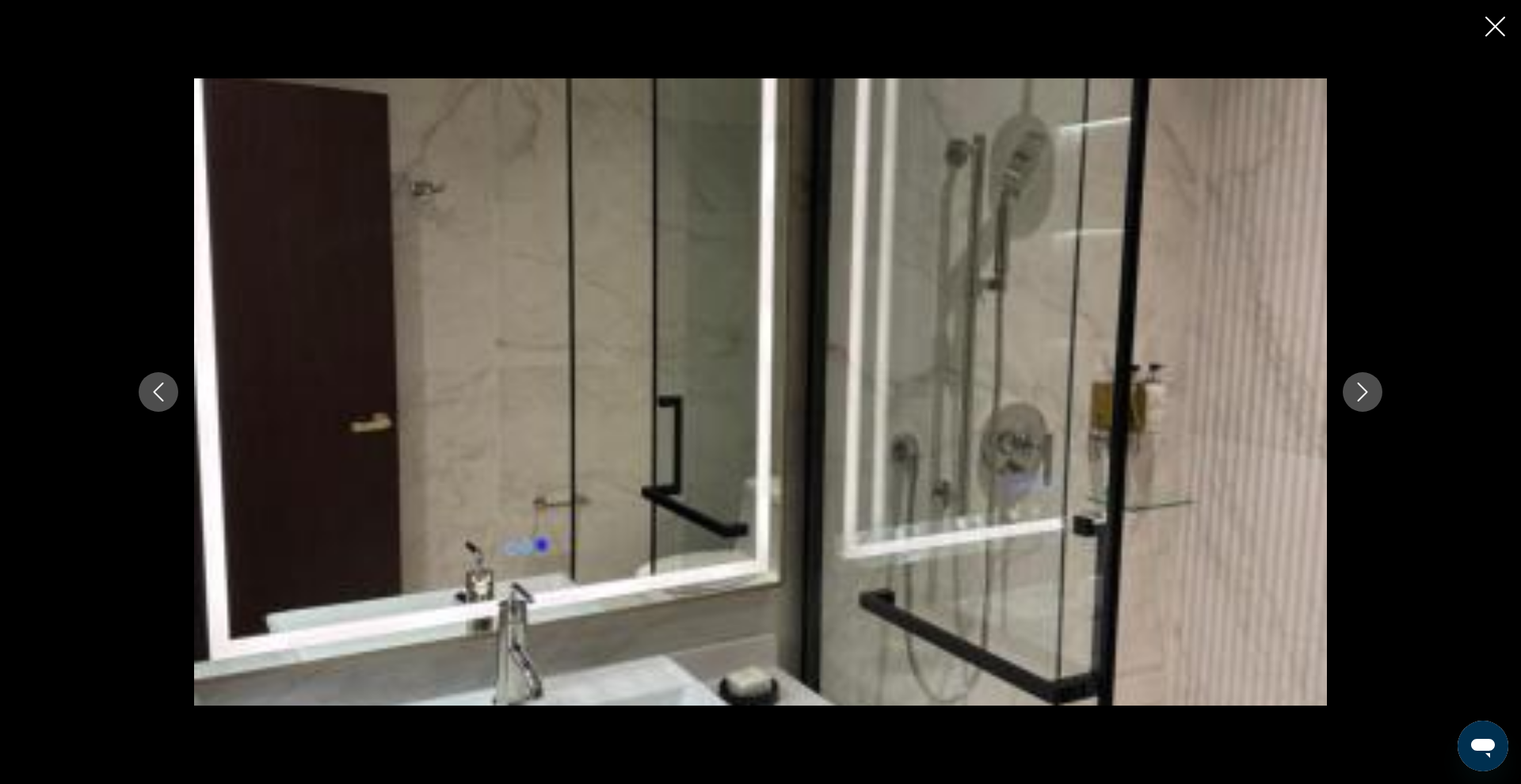
click at [1376, 399] on button "Next image" at bounding box center [1362, 392] width 40 height 40
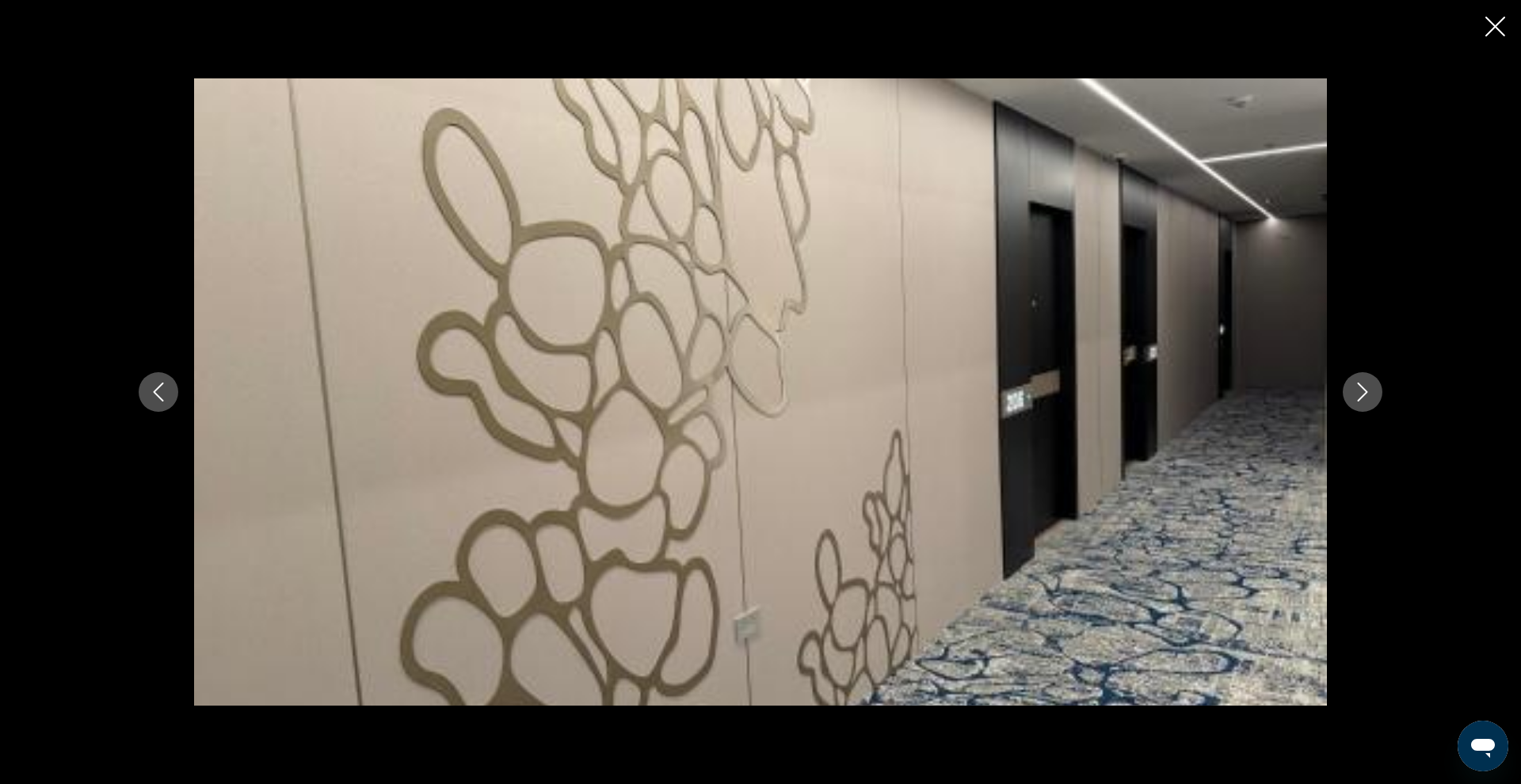
click at [1376, 399] on button "Next image" at bounding box center [1362, 392] width 40 height 40
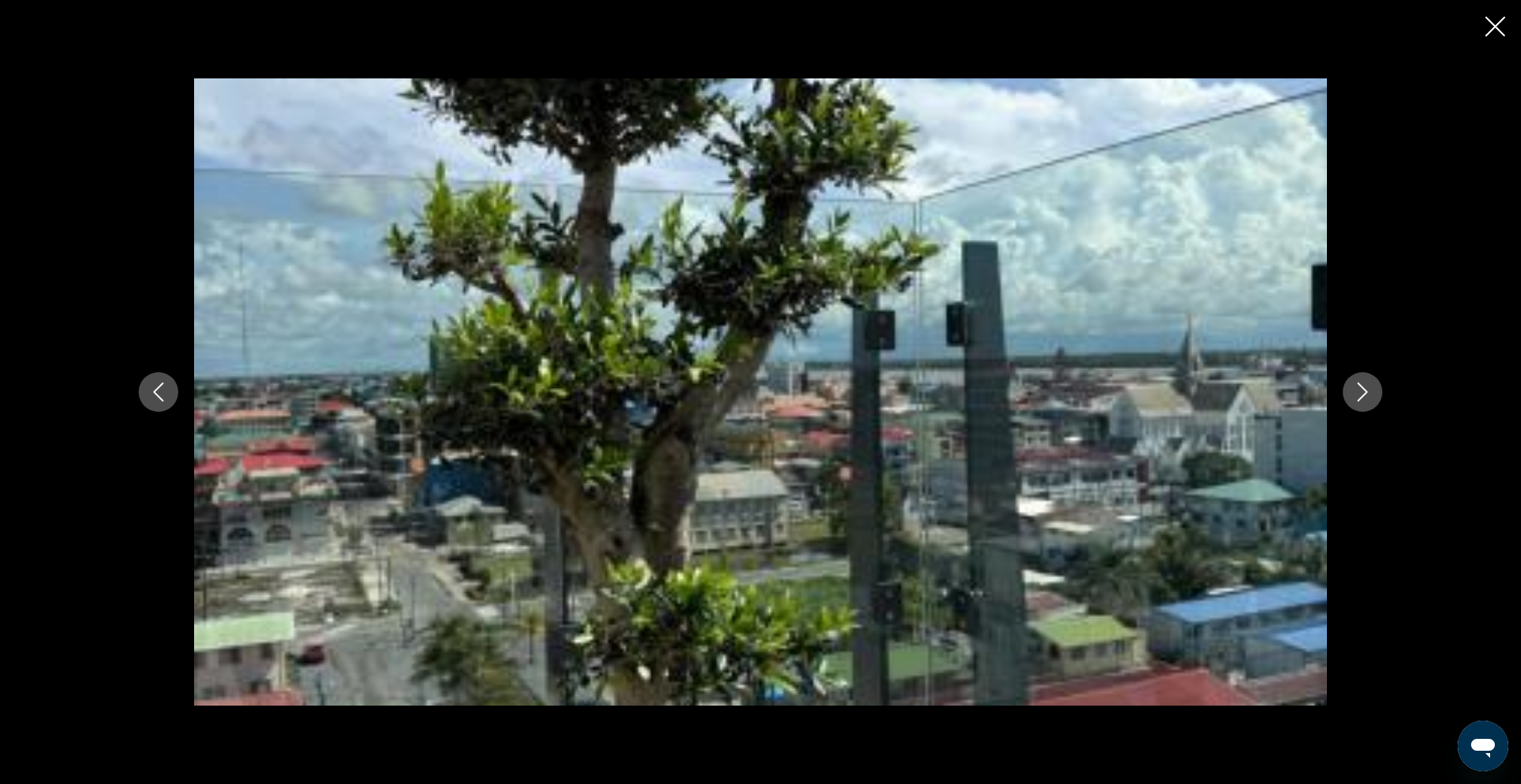
click at [1376, 399] on button "Next image" at bounding box center [1362, 392] width 40 height 40
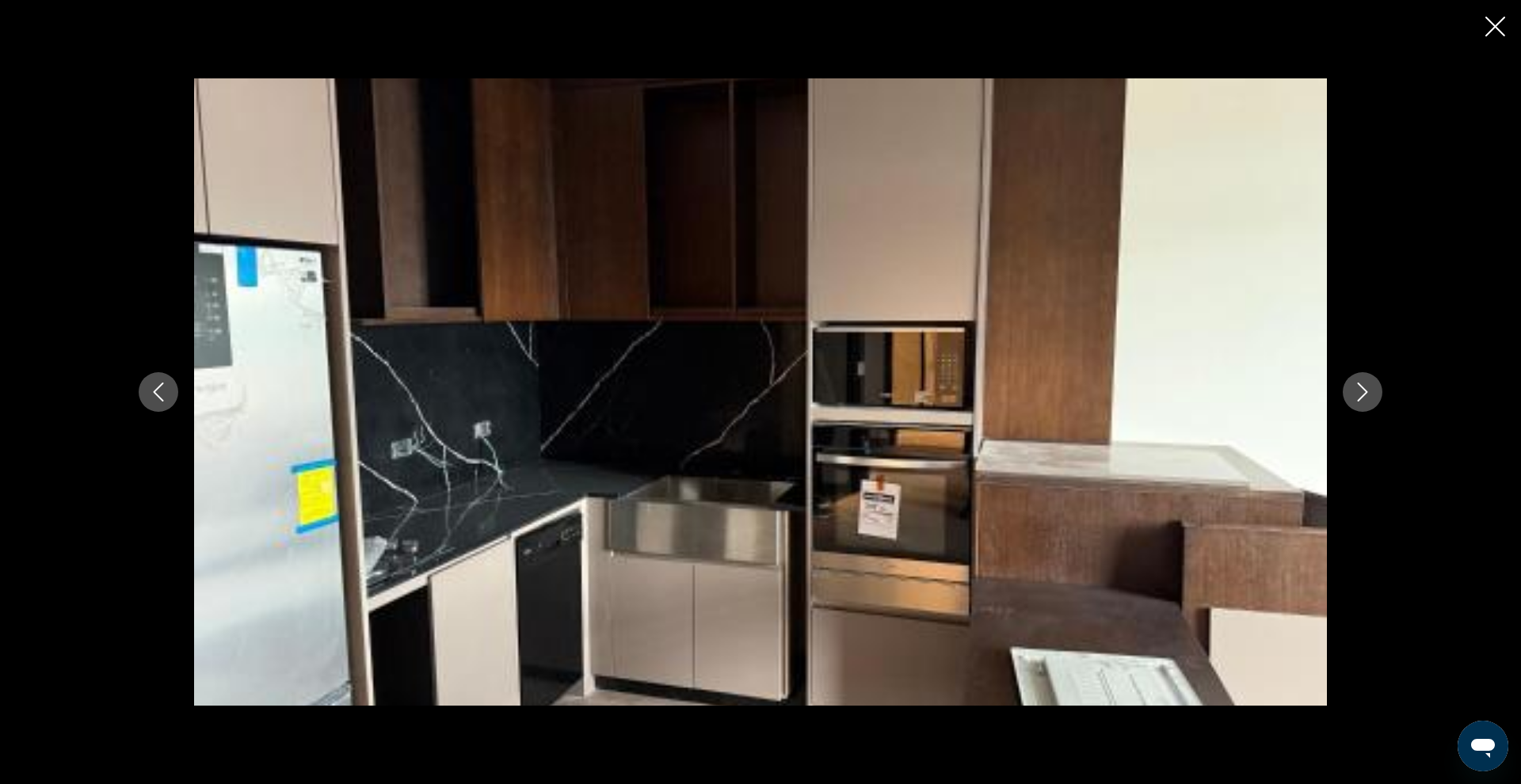
click at [1376, 399] on button "Next image" at bounding box center [1362, 392] width 40 height 40
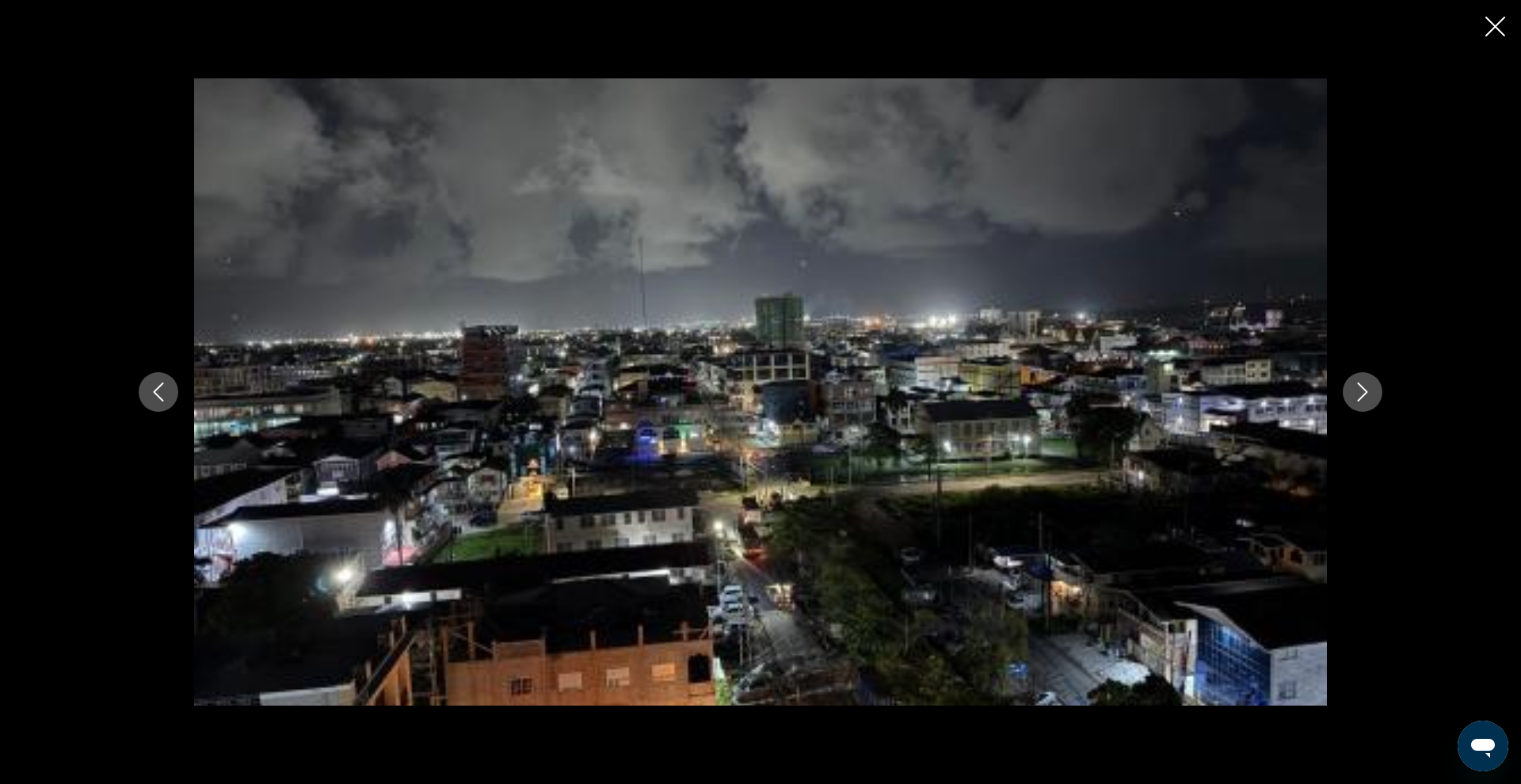
click at [1376, 399] on button "Next image" at bounding box center [1362, 392] width 40 height 40
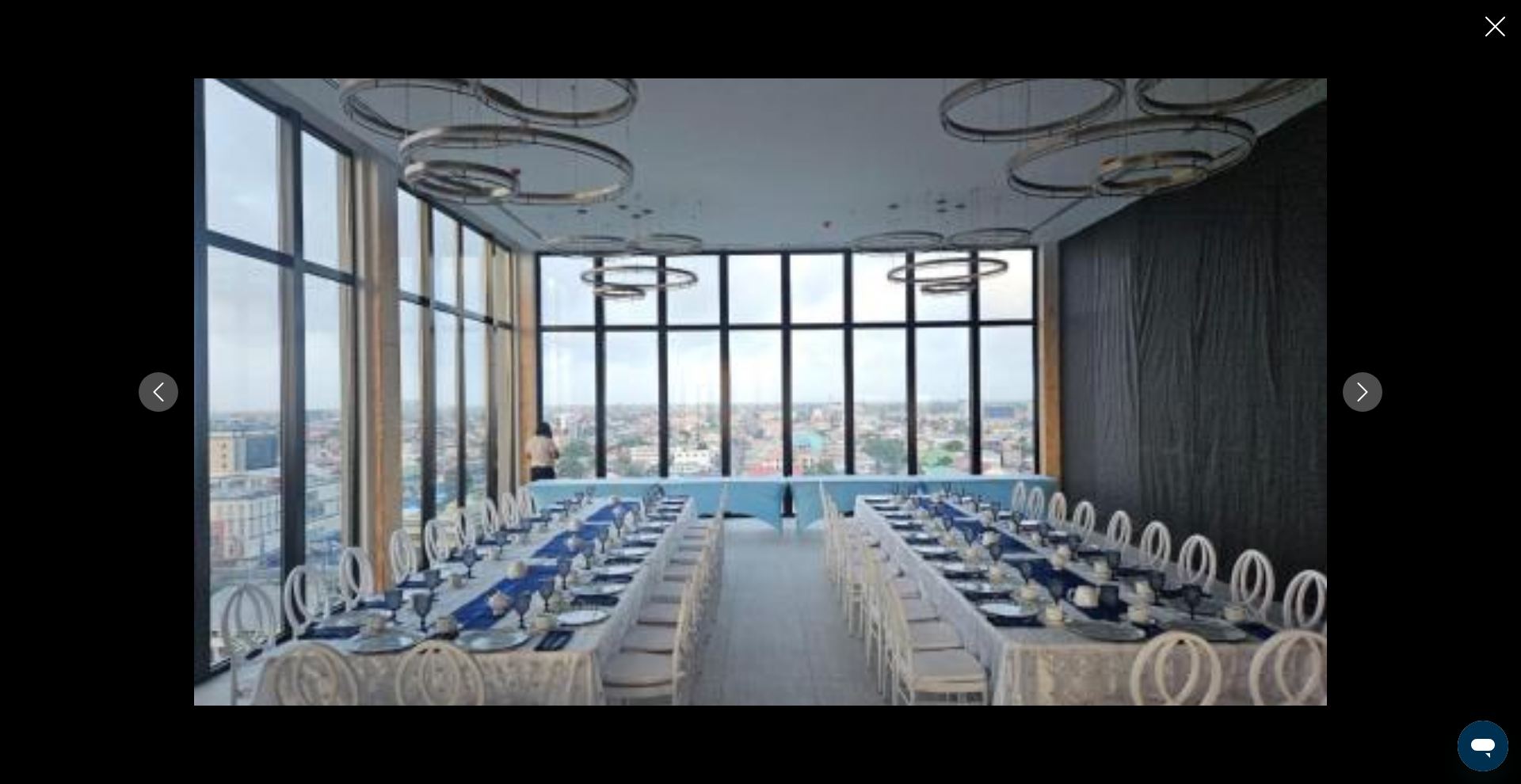
click at [1376, 399] on button "Next image" at bounding box center [1362, 392] width 40 height 40
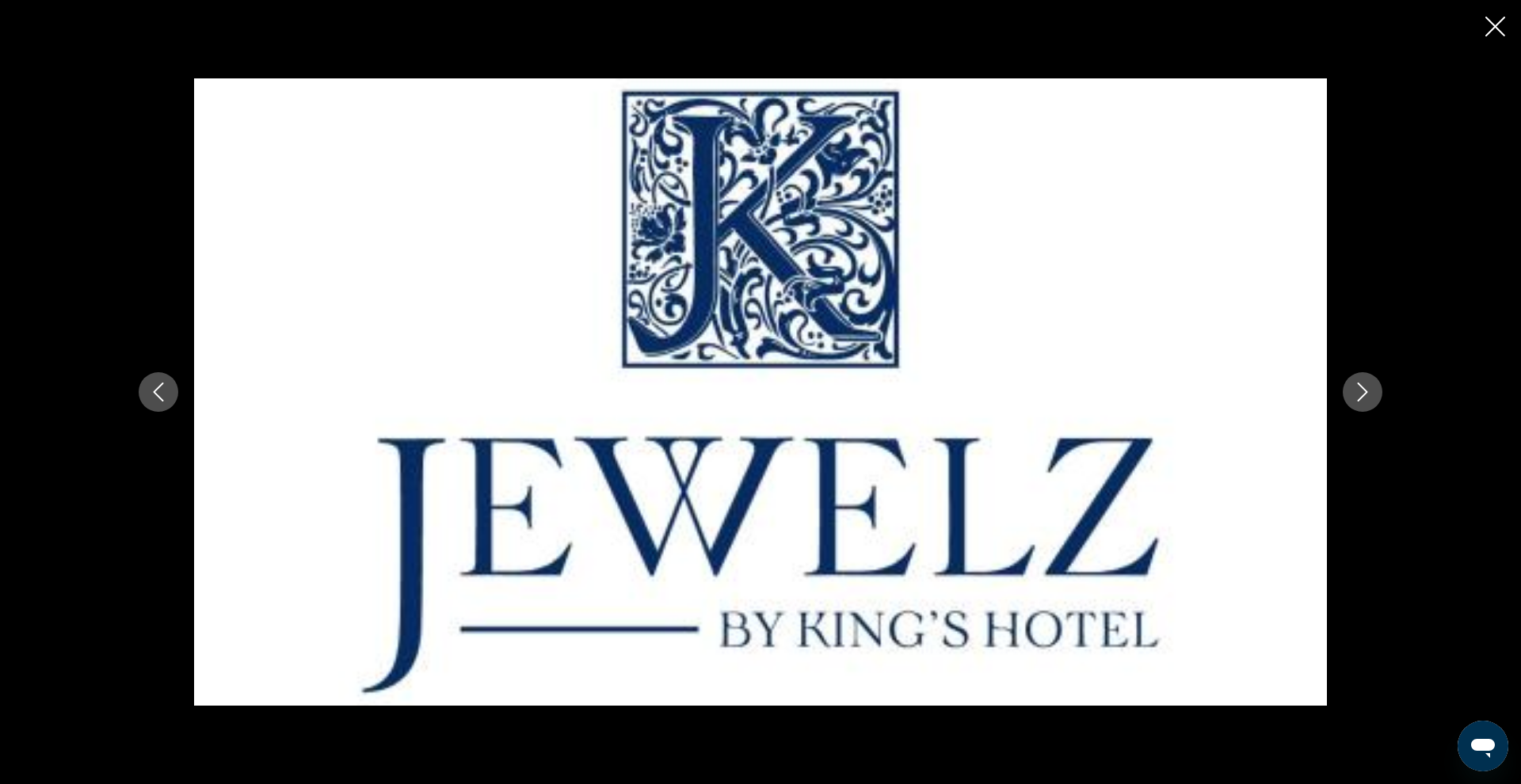
click at [1376, 399] on button "Next image" at bounding box center [1362, 392] width 40 height 40
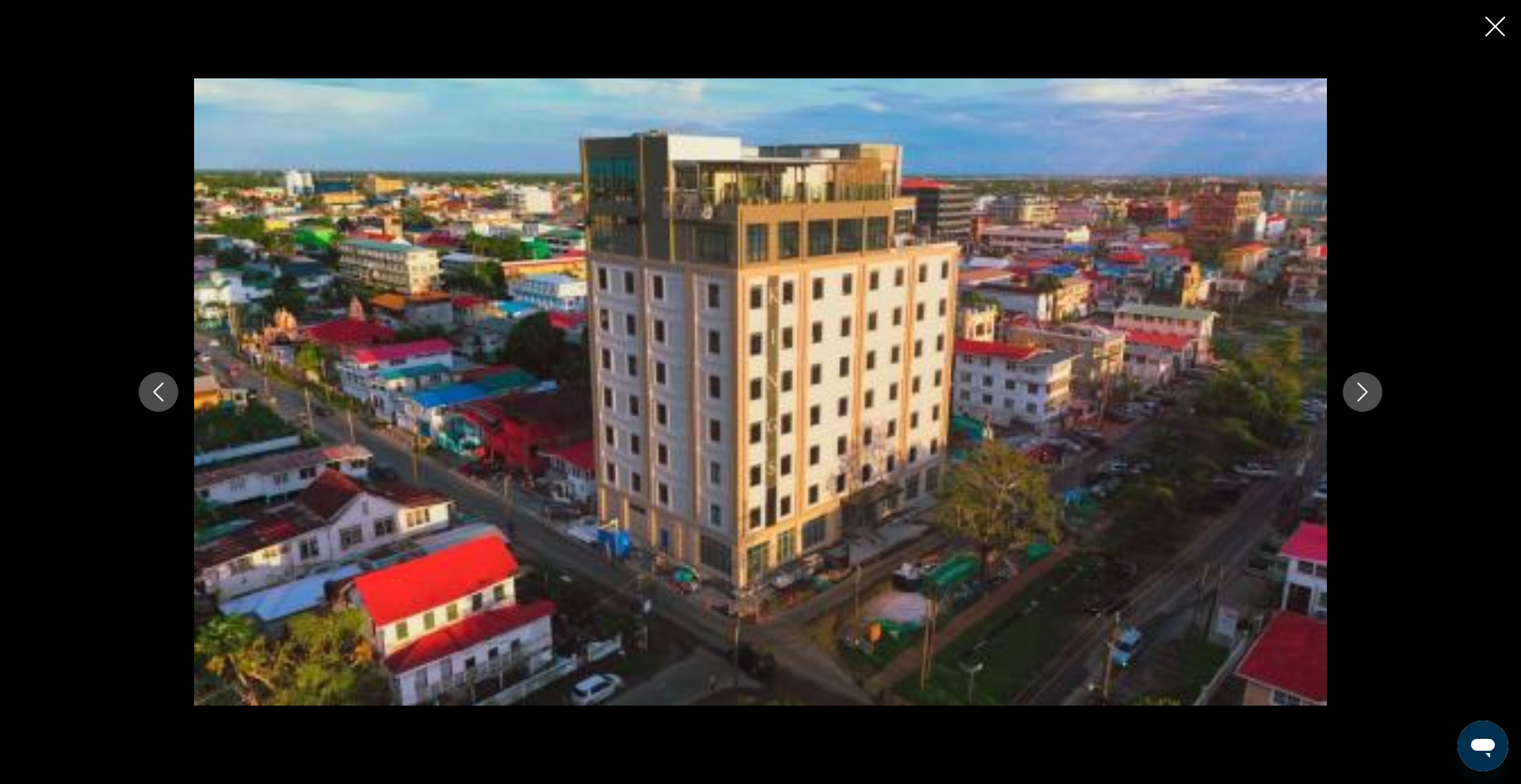
click at [1376, 399] on button "Next image" at bounding box center [1362, 392] width 40 height 40
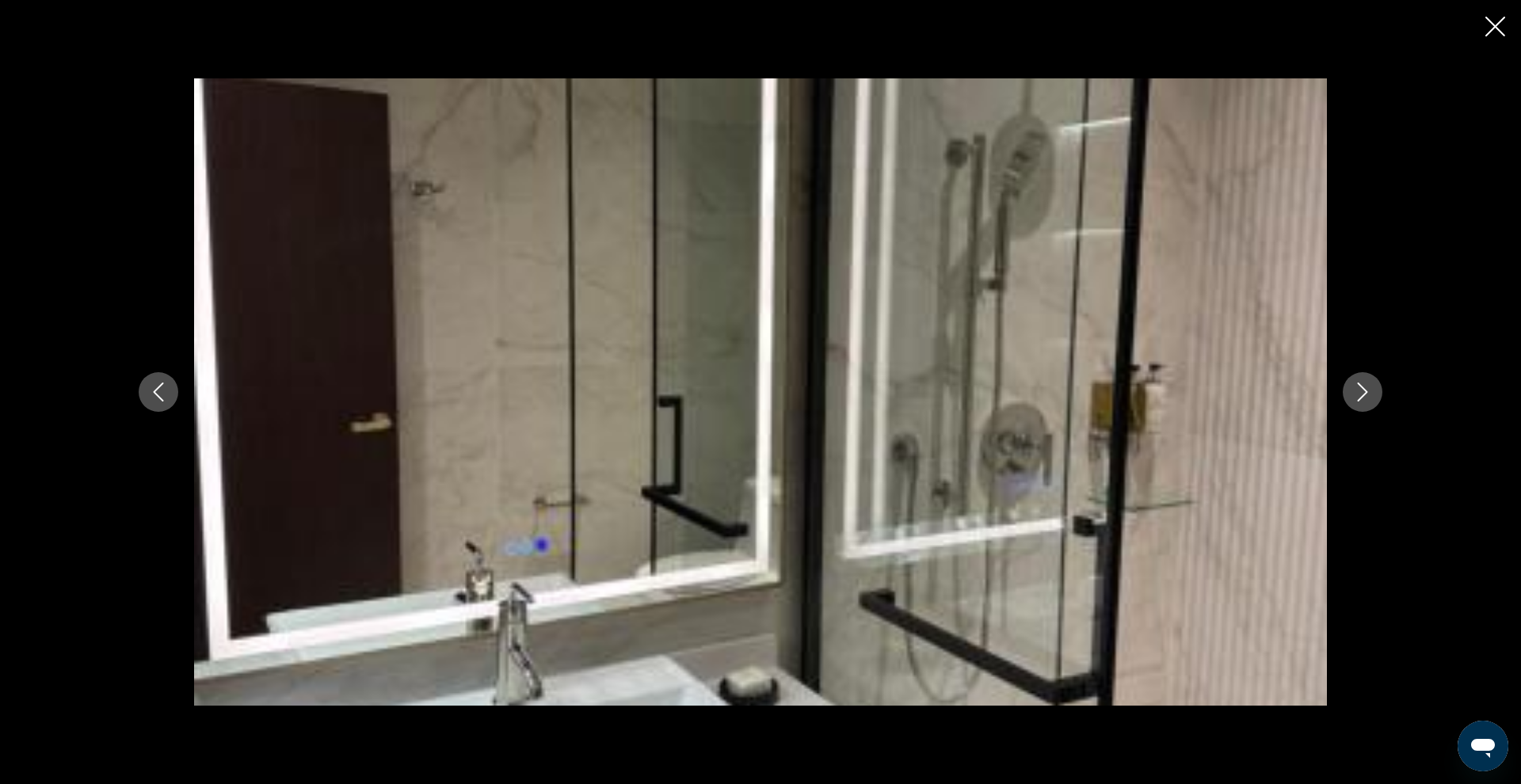
click at [1489, 32] on icon "Close slideshow" at bounding box center [1495, 26] width 20 height 20
